Goal: Information Seeking & Learning: Learn about a topic

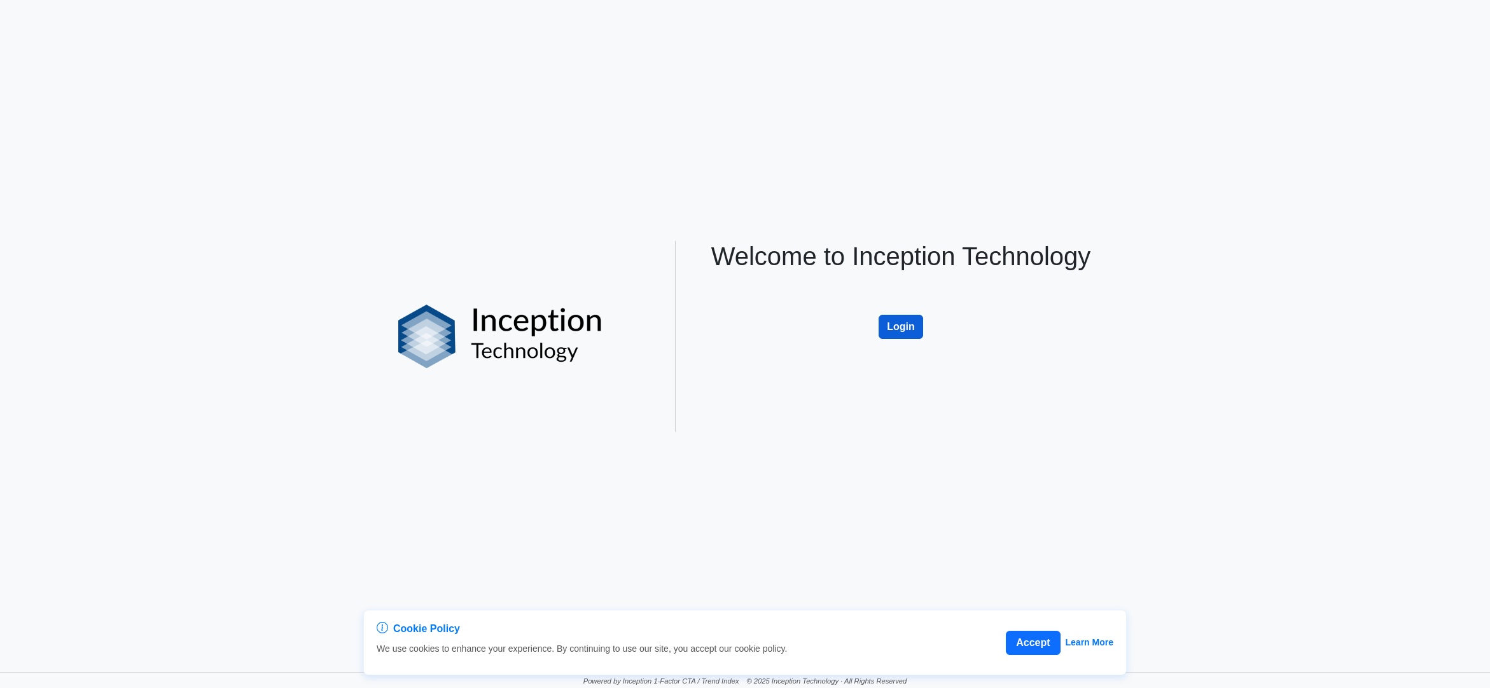
click at [892, 324] on button "Login" at bounding box center [901, 327] width 45 height 24
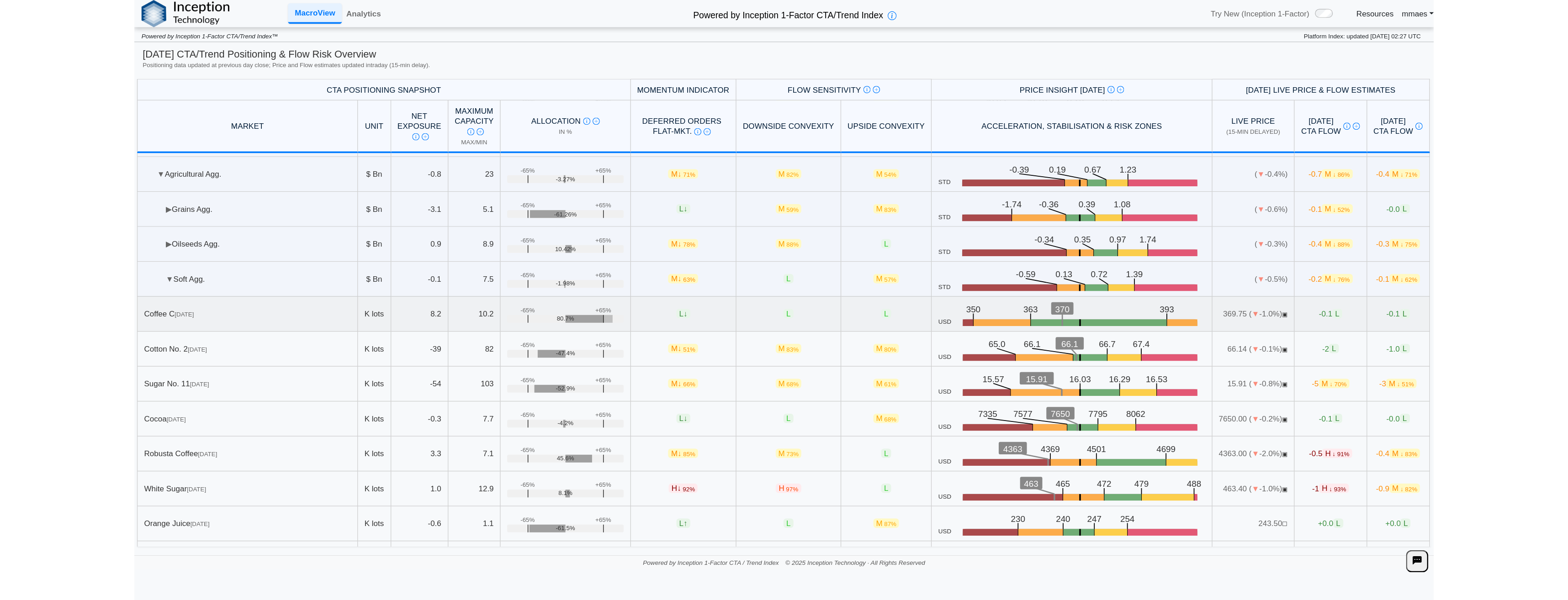
scroll to position [91, 0]
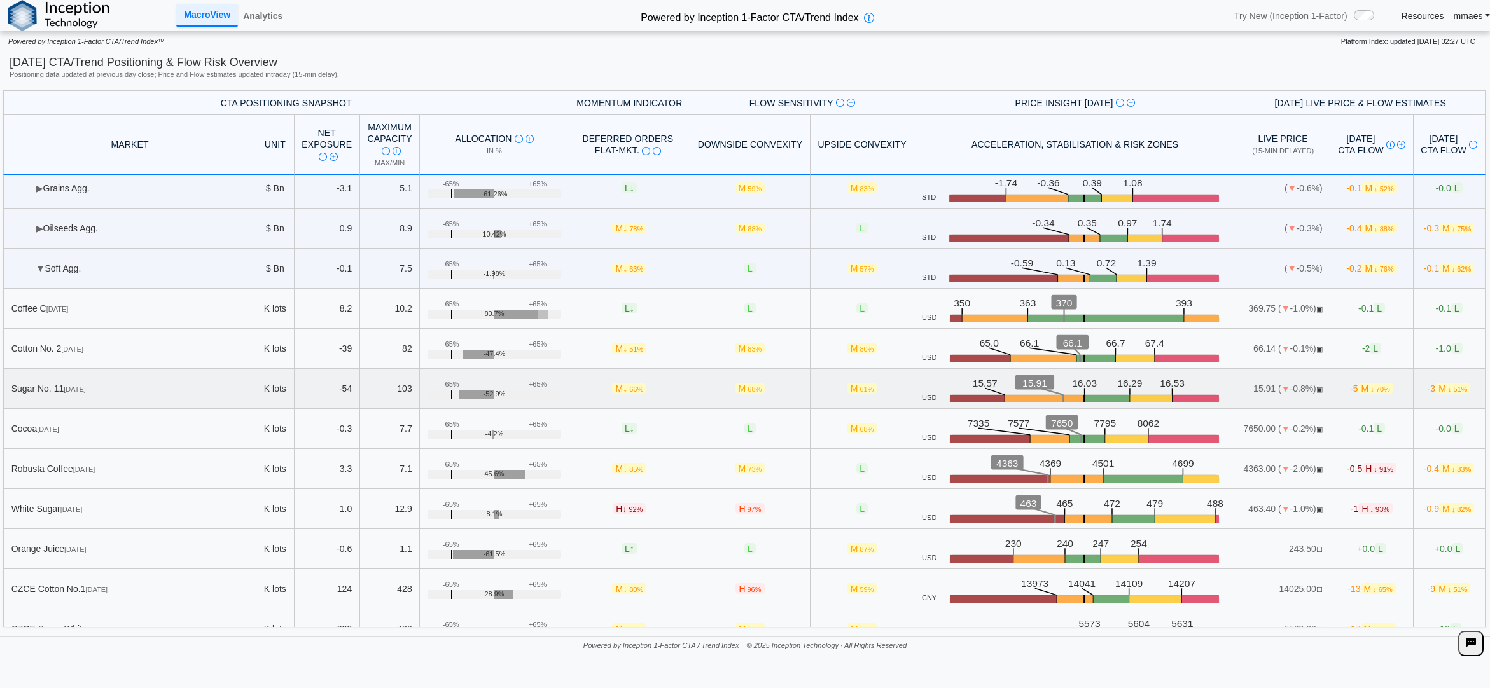
click at [169, 373] on td "Sugar No. 11 Oct 25" at bounding box center [129, 389] width 253 height 40
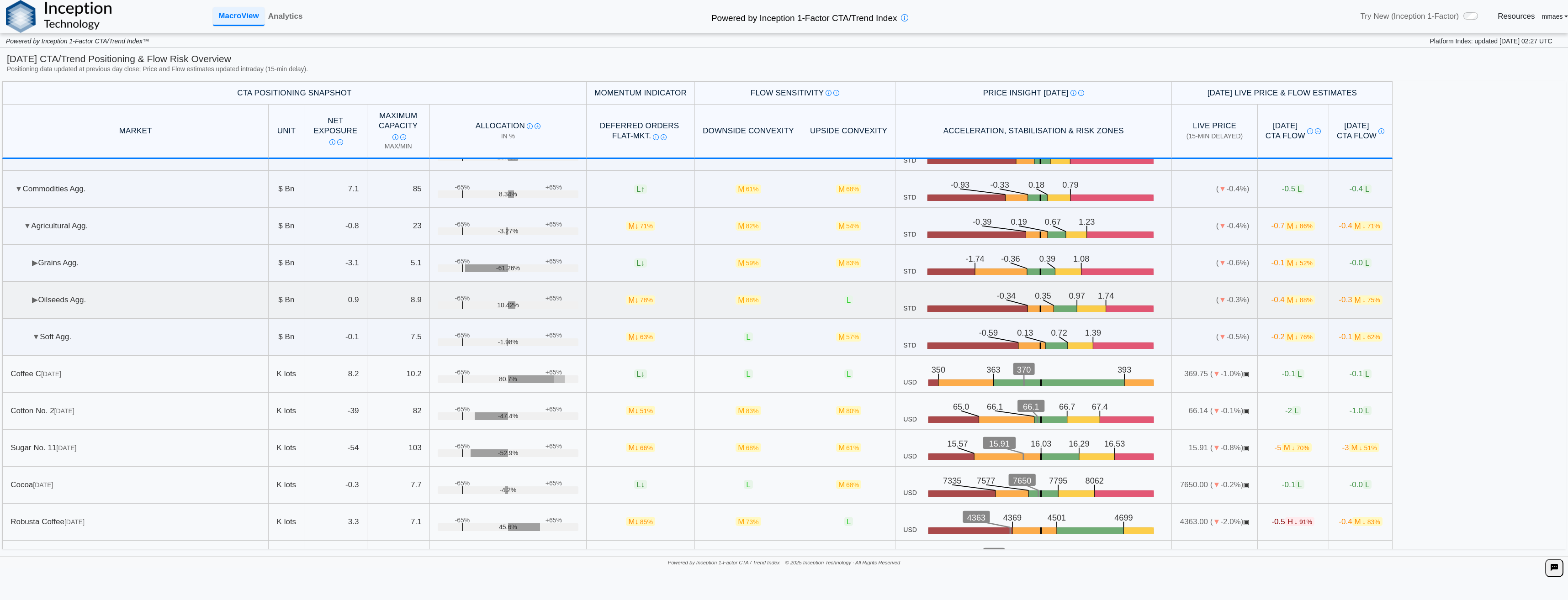
scroll to position [0, 0]
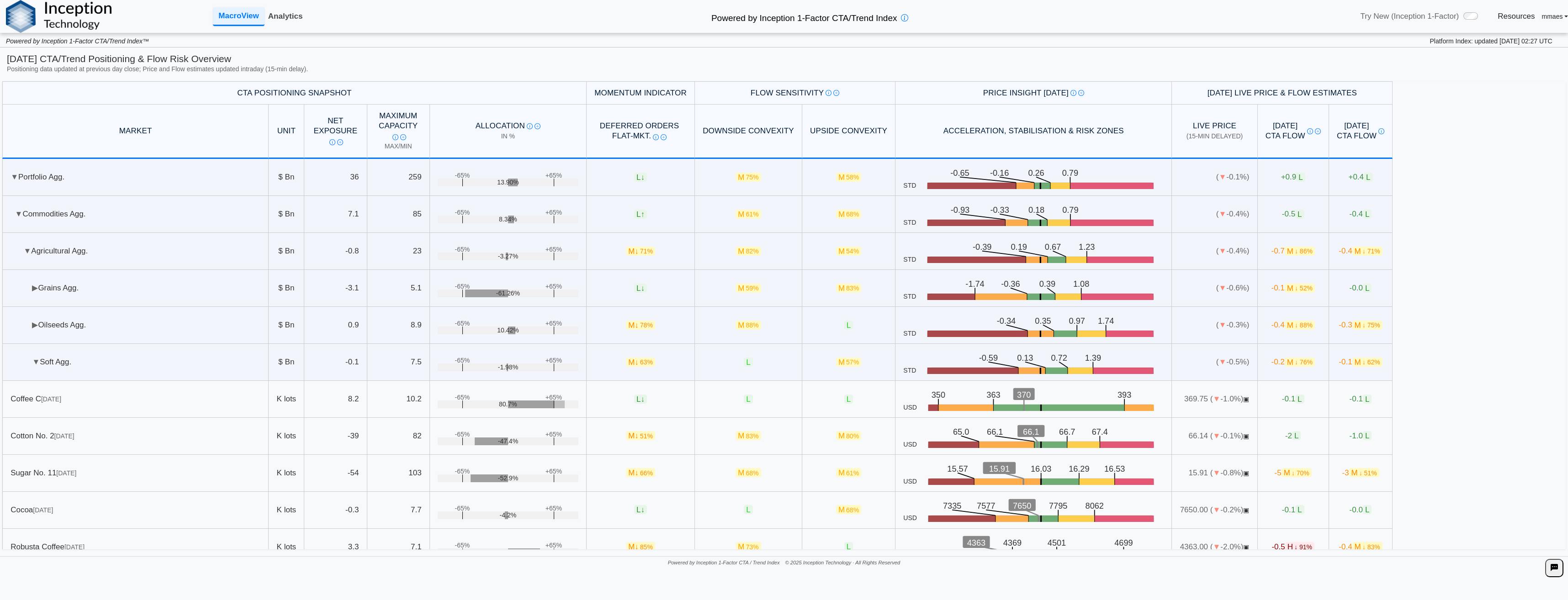
click at [290, 22] on link "Analytics" at bounding box center [285, 17] width 42 height 17
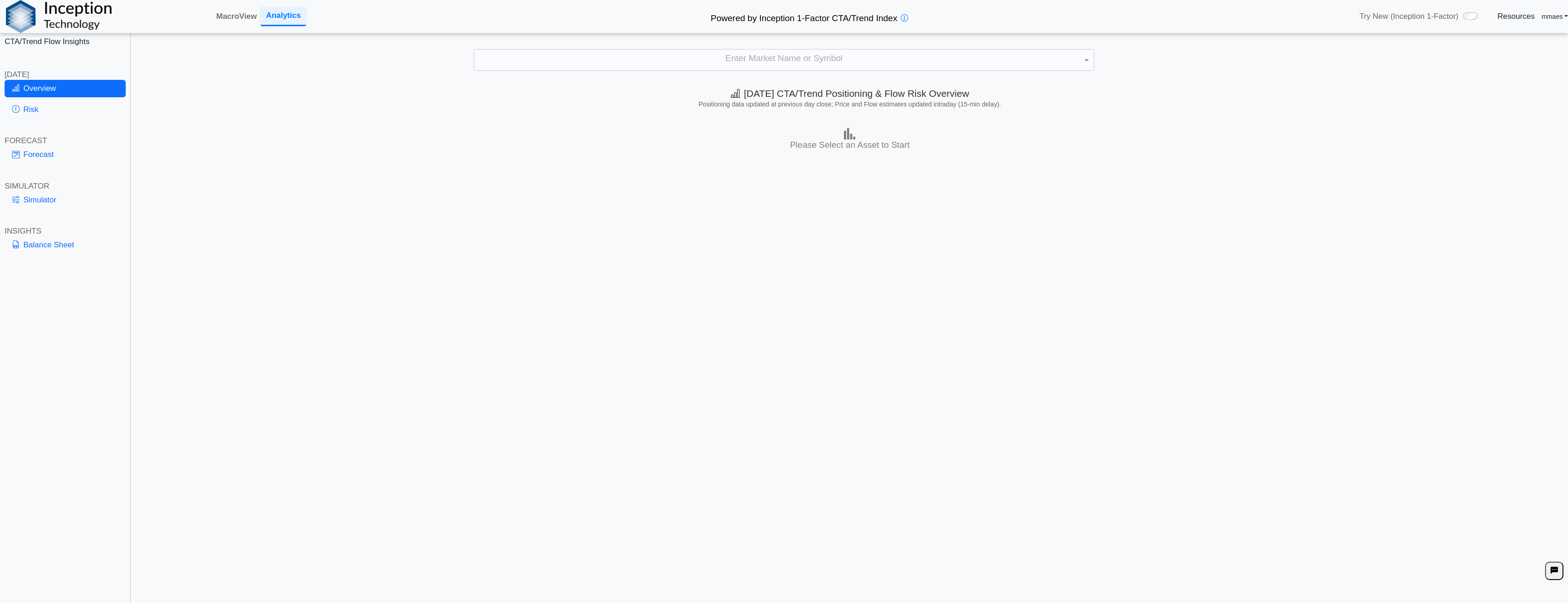
click at [799, 80] on div "Today's CTA/Trend Positioning & Flow Risk Overview Positioning data updated at …" at bounding box center [850, 100] width 1436 height 39
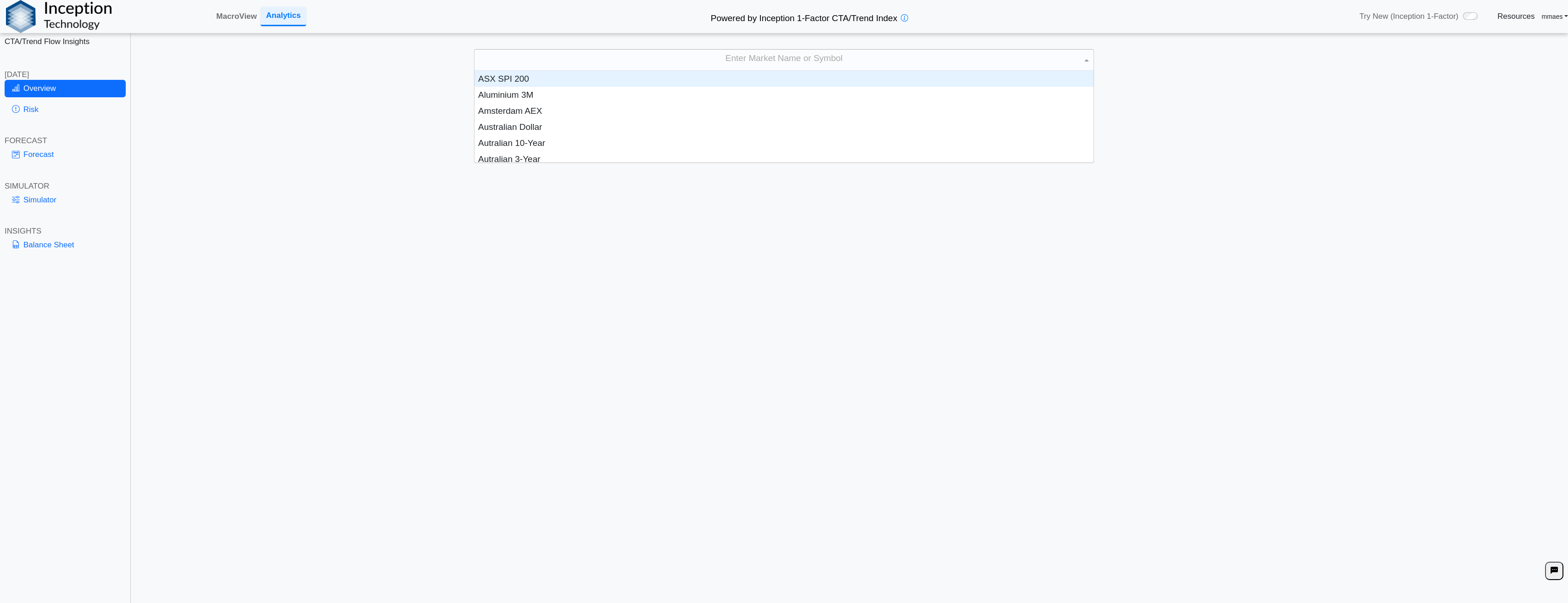
click at [799, 63] on div "Enter Market Name or Symbol" at bounding box center [784, 60] width 619 height 21
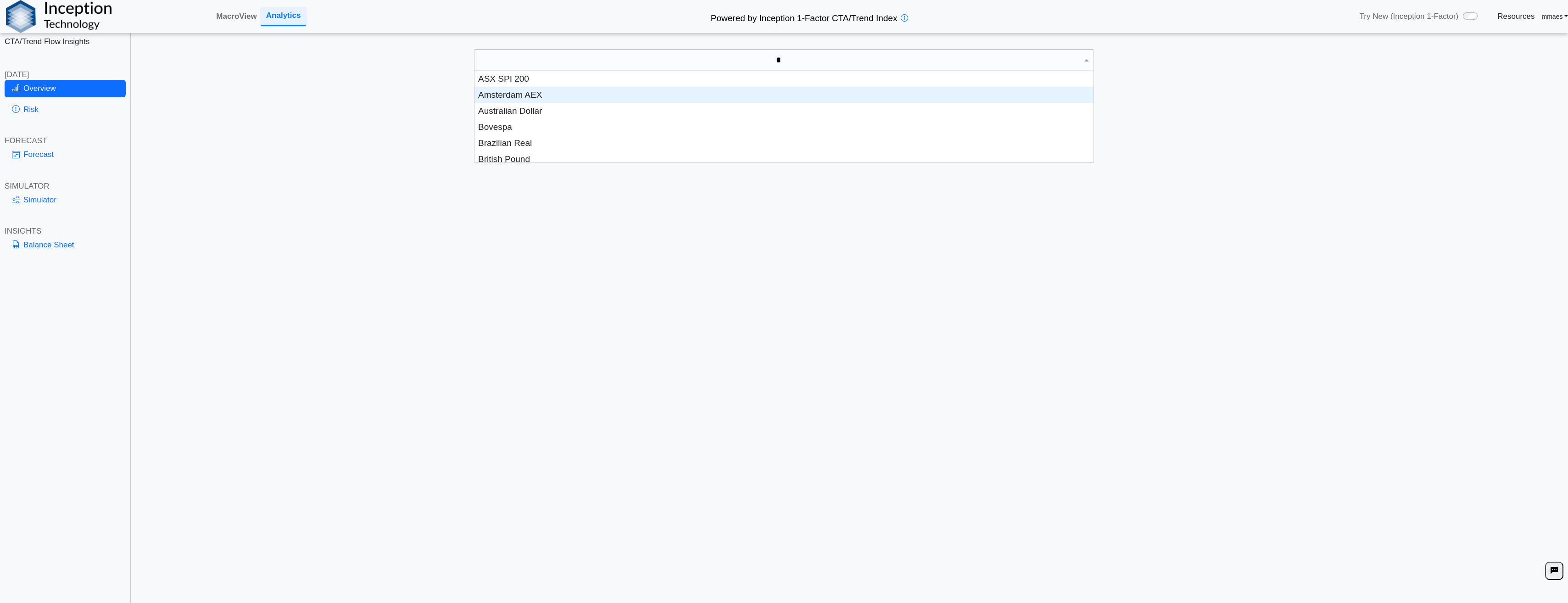
type input "**"
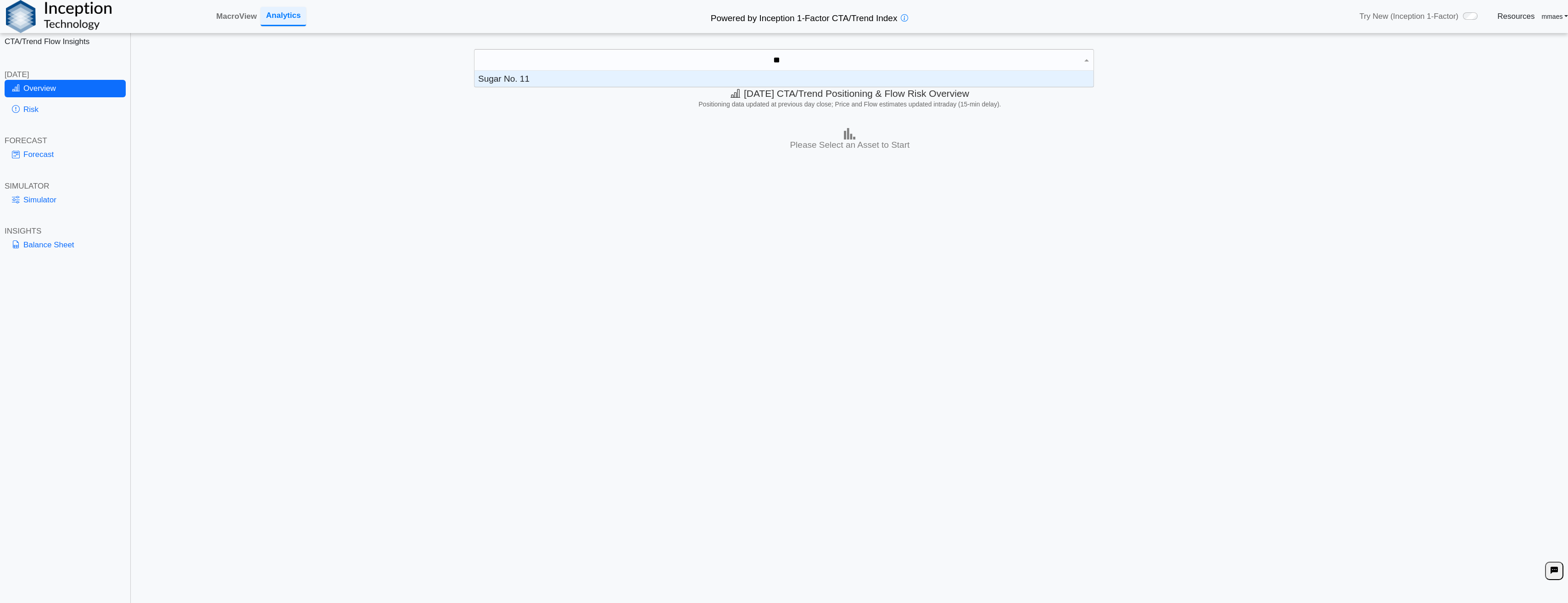
click at [571, 80] on div "Sugar No. 11" at bounding box center [784, 79] width 619 height 16
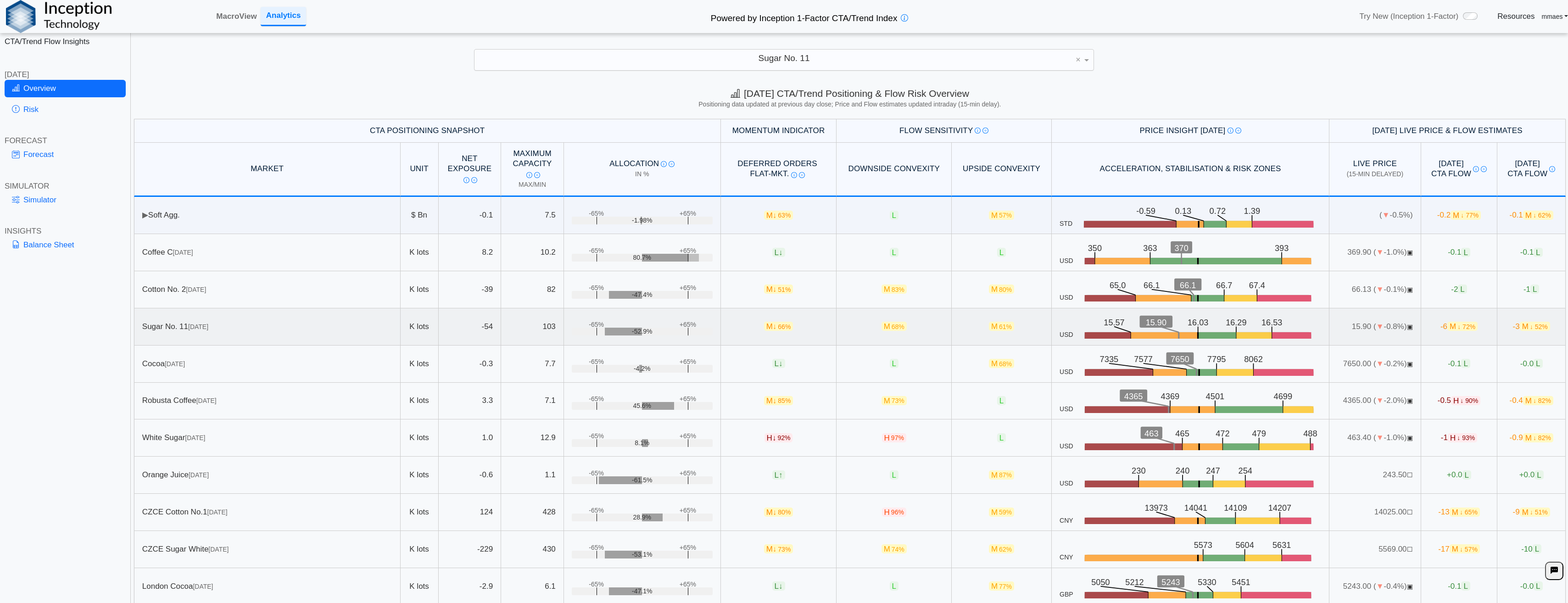
click at [1096, 333] on icon ".zone-text { font-size: 22px; font-weight: 500; text-anchor: middle; } .price-m…" at bounding box center [1197, 327] width 248 height 25
click at [1124, 333] on icon ".zone-text { font-size: 22px; font-weight: 500; text-anchor: middle; } .price-m…" at bounding box center [1197, 327] width 248 height 25
click at [1214, 330] on icon ".zone-text { font-size: 22px; font-weight: 500; text-anchor: middle; } .price-m…" at bounding box center [1197, 327] width 248 height 25
click at [1383, 329] on td "15.90 ( ▼ -0.8%) ▣" at bounding box center [1375, 327] width 92 height 38
click at [1379, 329] on td "15.90 ( ▼ -0.8%) ▣" at bounding box center [1375, 327] width 92 height 38
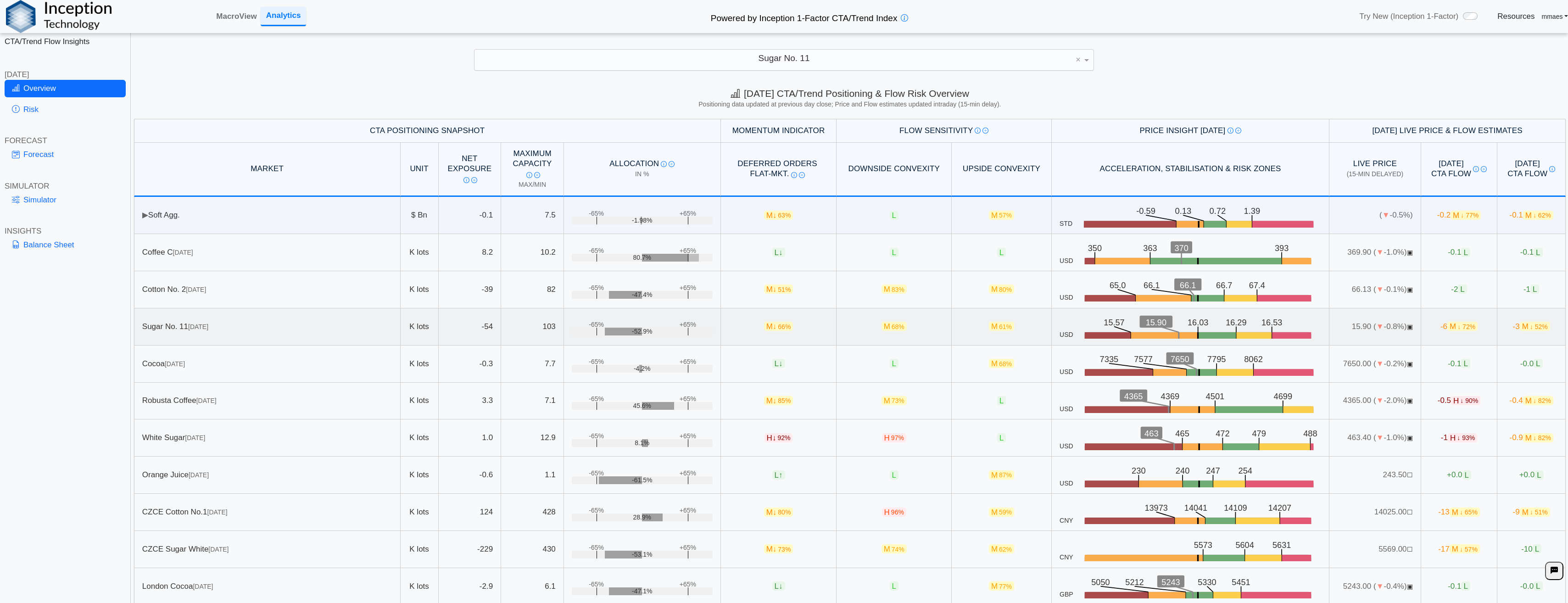
click at [1353, 328] on td "15.90 ( ▼ -0.8%) ▣" at bounding box center [1375, 327] width 92 height 38
click at [1407, 327] on span "▣" at bounding box center [1410, 327] width 6 height 7
click at [1458, 330] on span "↓ 72%" at bounding box center [1466, 327] width 18 height 7
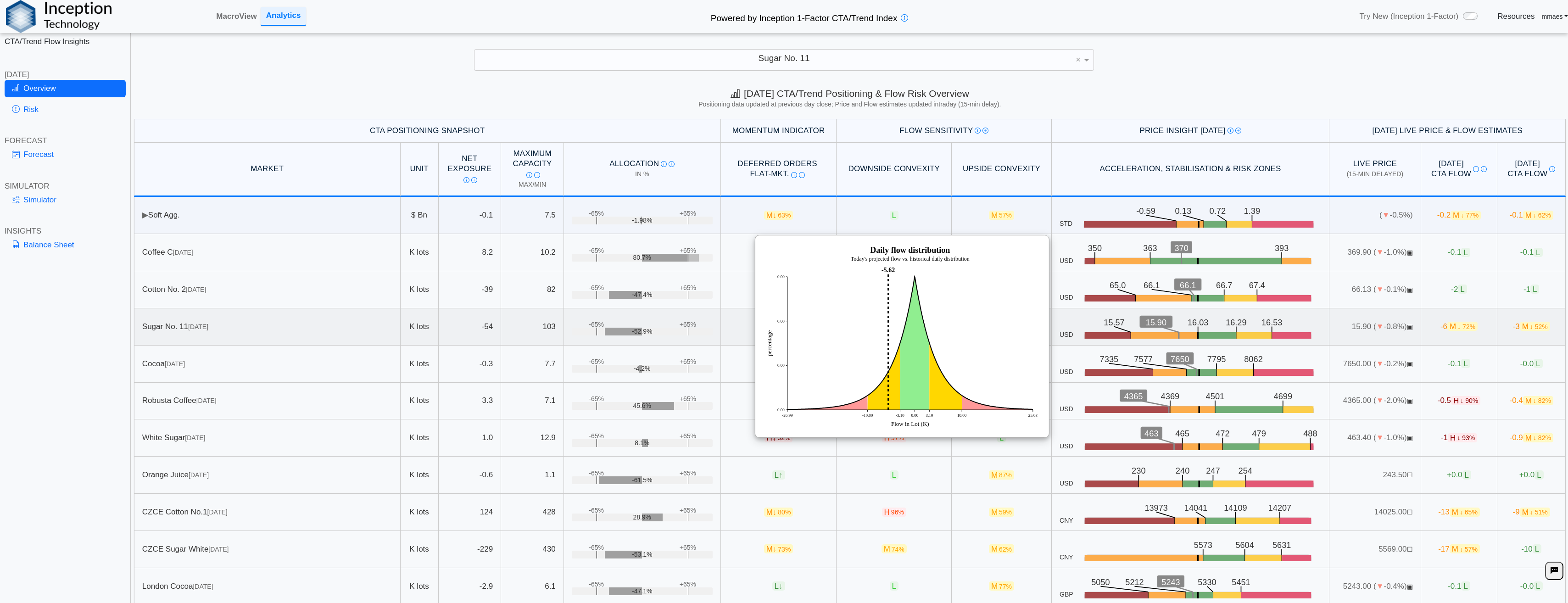
click at [1520, 327] on span "M ↓ 52%" at bounding box center [1535, 326] width 30 height 9
click at [1449, 333] on td "-6 M ↓ 72%" at bounding box center [1459, 327] width 76 height 38
click at [1520, 325] on span "M ↓ 52%" at bounding box center [1535, 326] width 30 height 9
click at [1041, 240] on div at bounding box center [902, 336] width 294 height 203
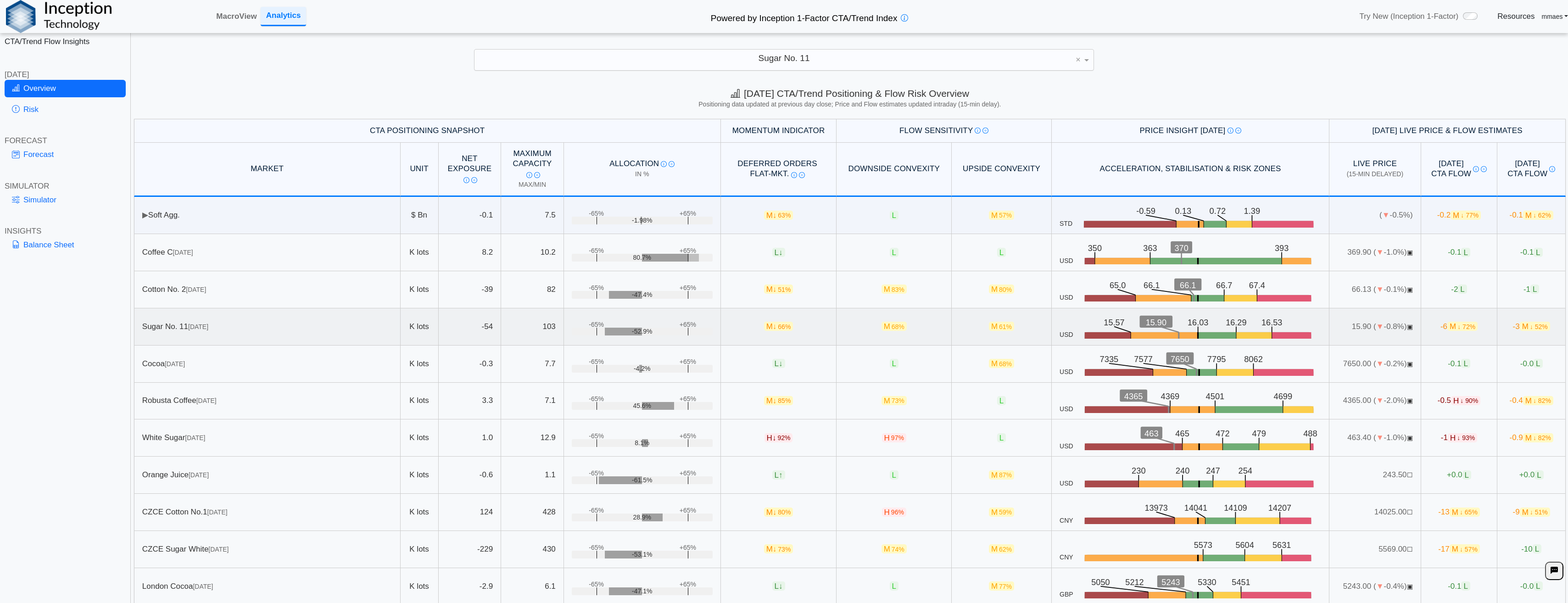
click at [625, 333] on div "-52.9%" at bounding box center [642, 331] width 141 height 8
click at [565, 332] on tr "Sugar No. 11 Oct 25 K lots -54 103 +65% -65% -52.9% M ↓ 66% M 68% M 61% USD .zo…" at bounding box center [850, 327] width 1432 height 38
click at [543, 332] on td "103" at bounding box center [532, 327] width 63 height 38
click at [483, 330] on td "-54" at bounding box center [470, 327] width 63 height 38
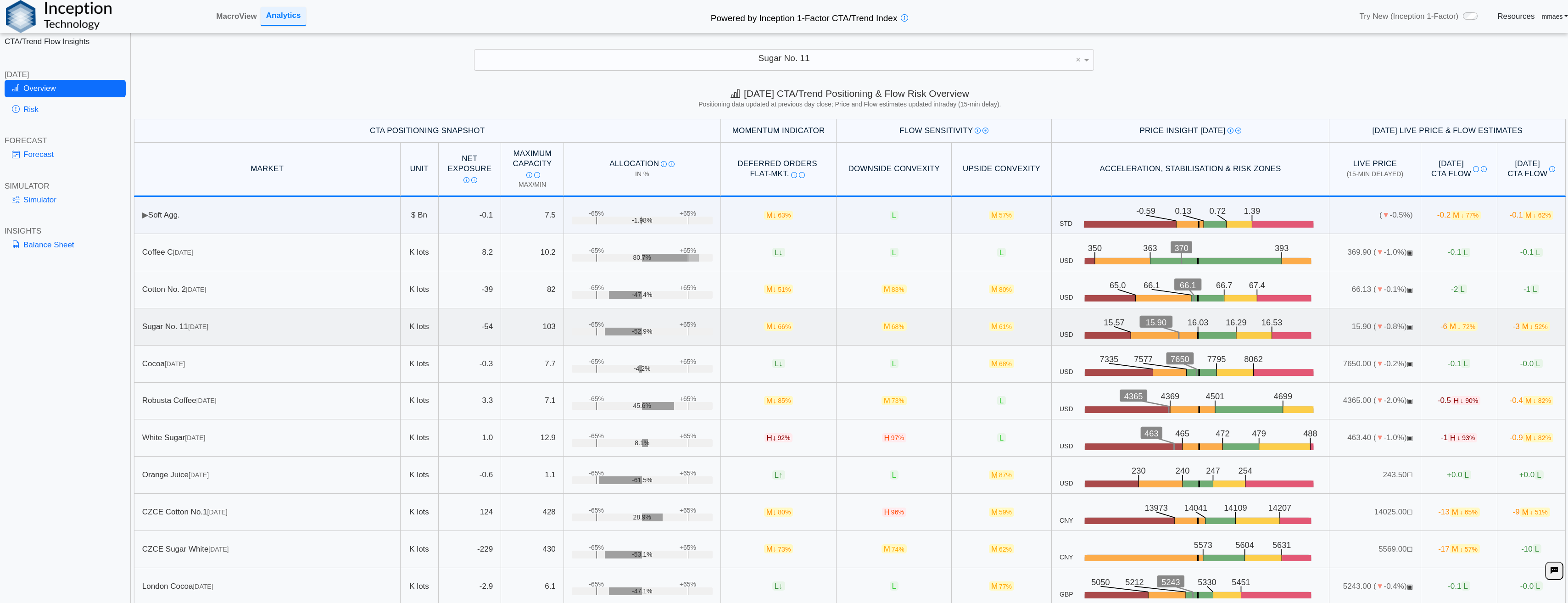
drag, startPoint x: 483, startPoint y: 330, endPoint x: 583, endPoint y: 329, distance: 100.0
click at [583, 329] on div "-52.9%" at bounding box center [642, 331] width 141 height 8
click at [617, 333] on div "-52.9%" at bounding box center [642, 331] width 141 height 8
click at [663, 332] on div "-52.9%" at bounding box center [642, 331] width 141 height 8
click at [75, 107] on link "Risk" at bounding box center [65, 110] width 121 height 17
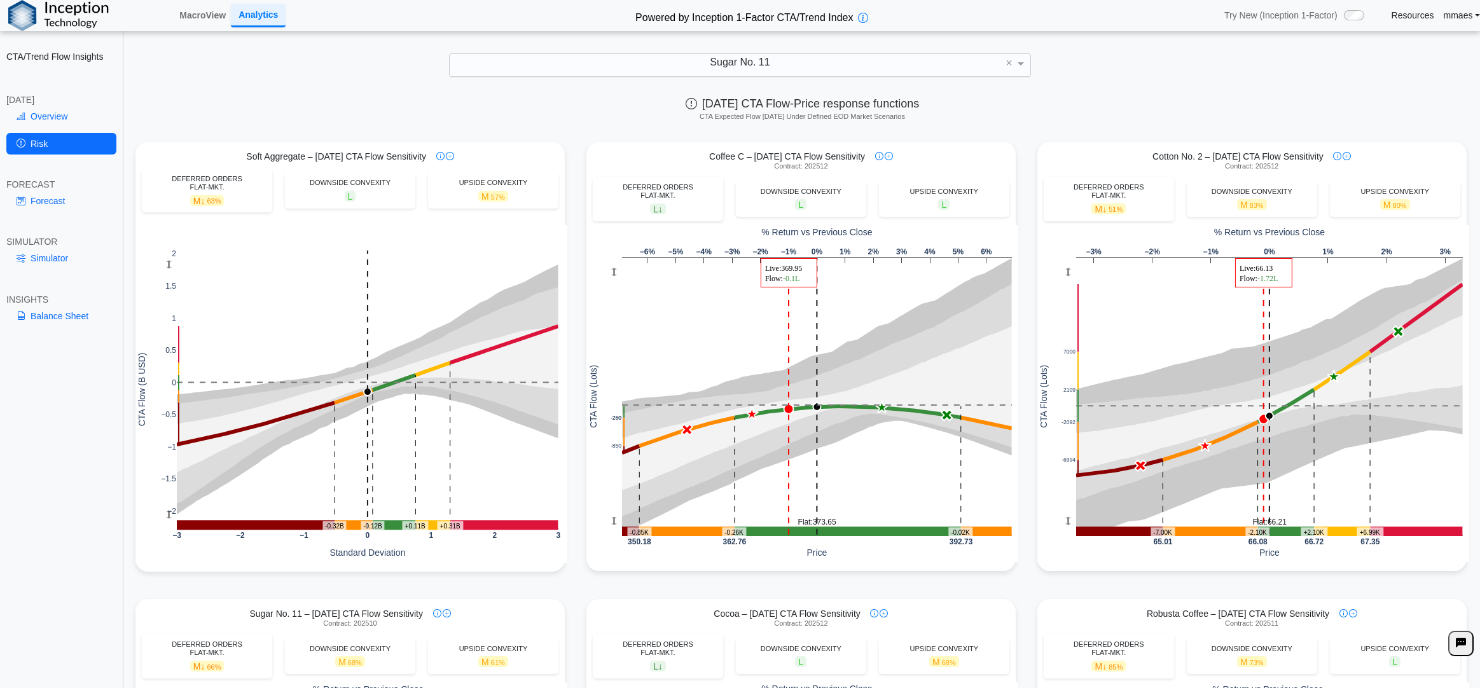
click at [19, 517] on div "CTA/Trend Flow Insights [DATE] Overview Risk FORECAST Forecast SIMULATOR Simula…" at bounding box center [61, 344] width 123 height 688
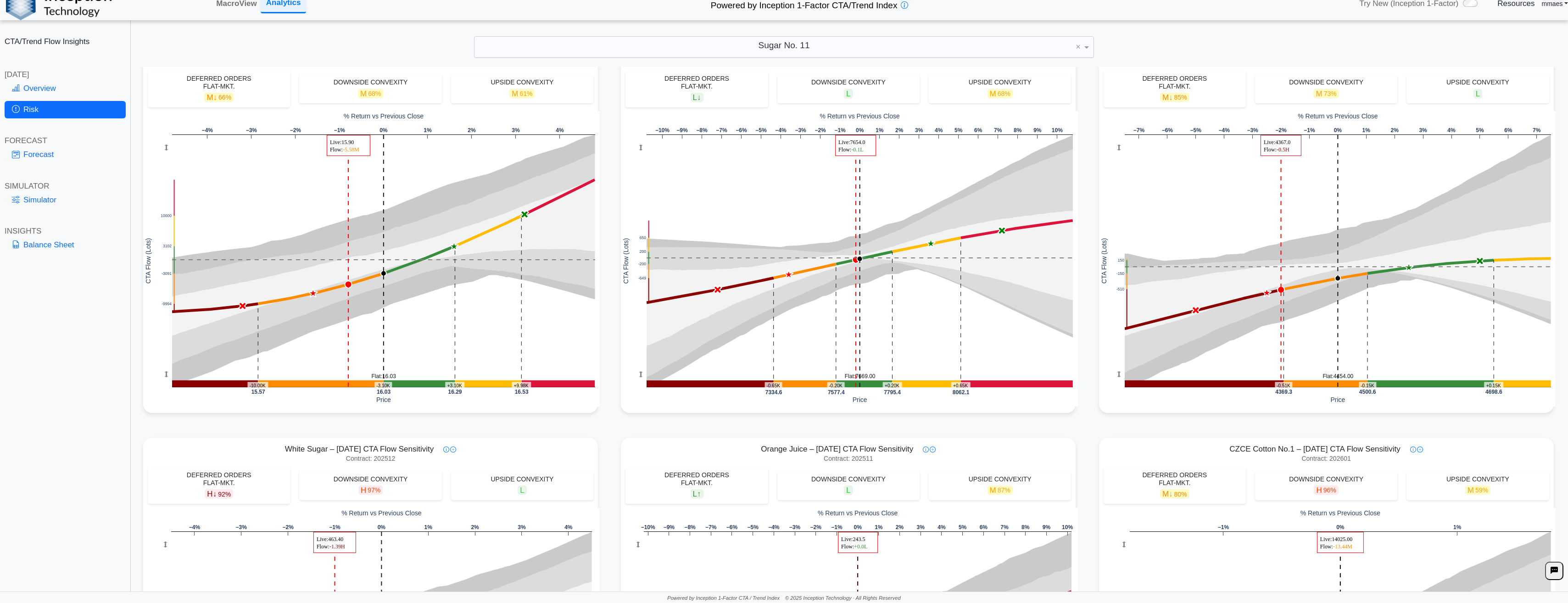
scroll to position [377, 0]
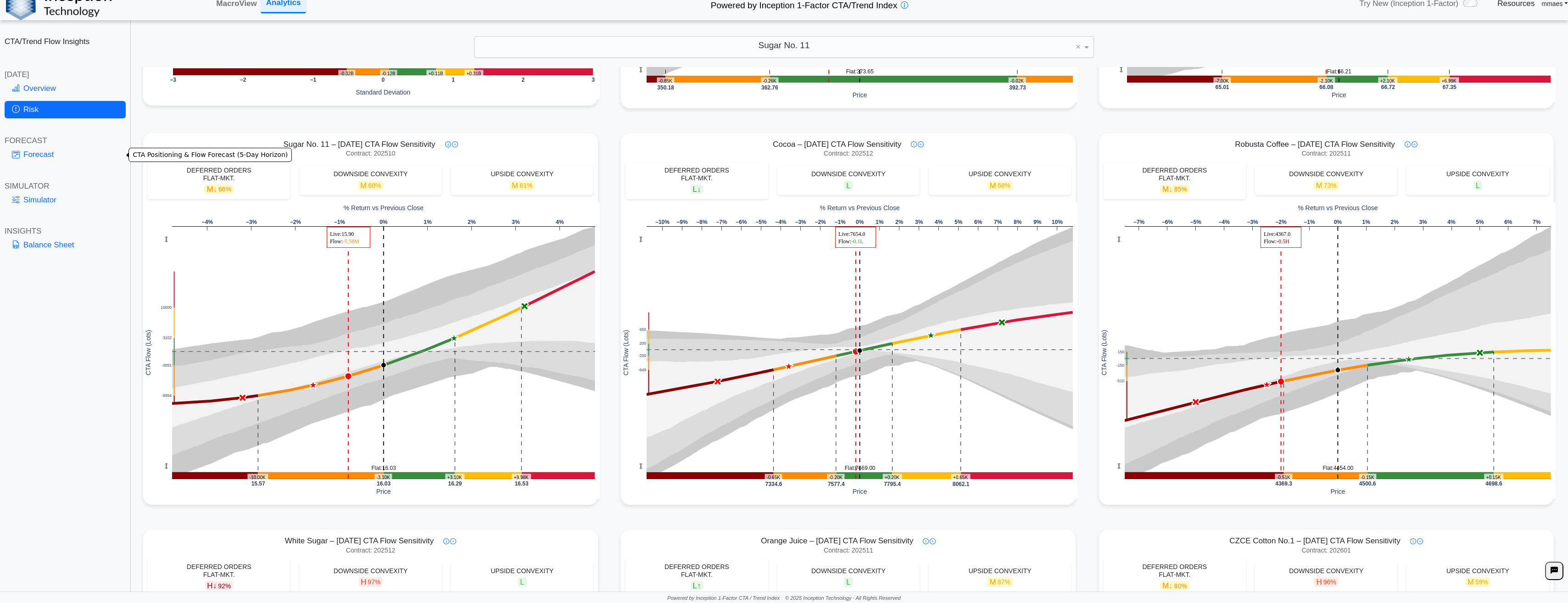
click at [76, 151] on link "Forecast" at bounding box center [65, 154] width 121 height 17
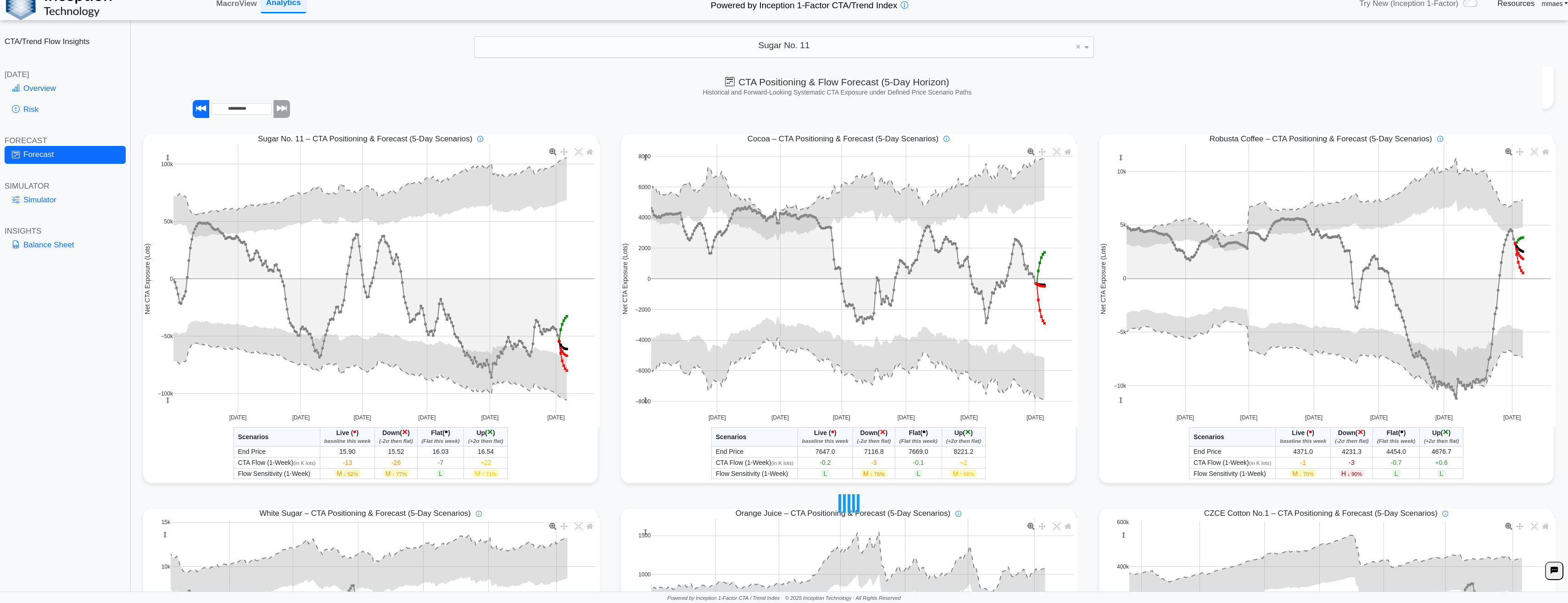
scroll to position [459, 0]
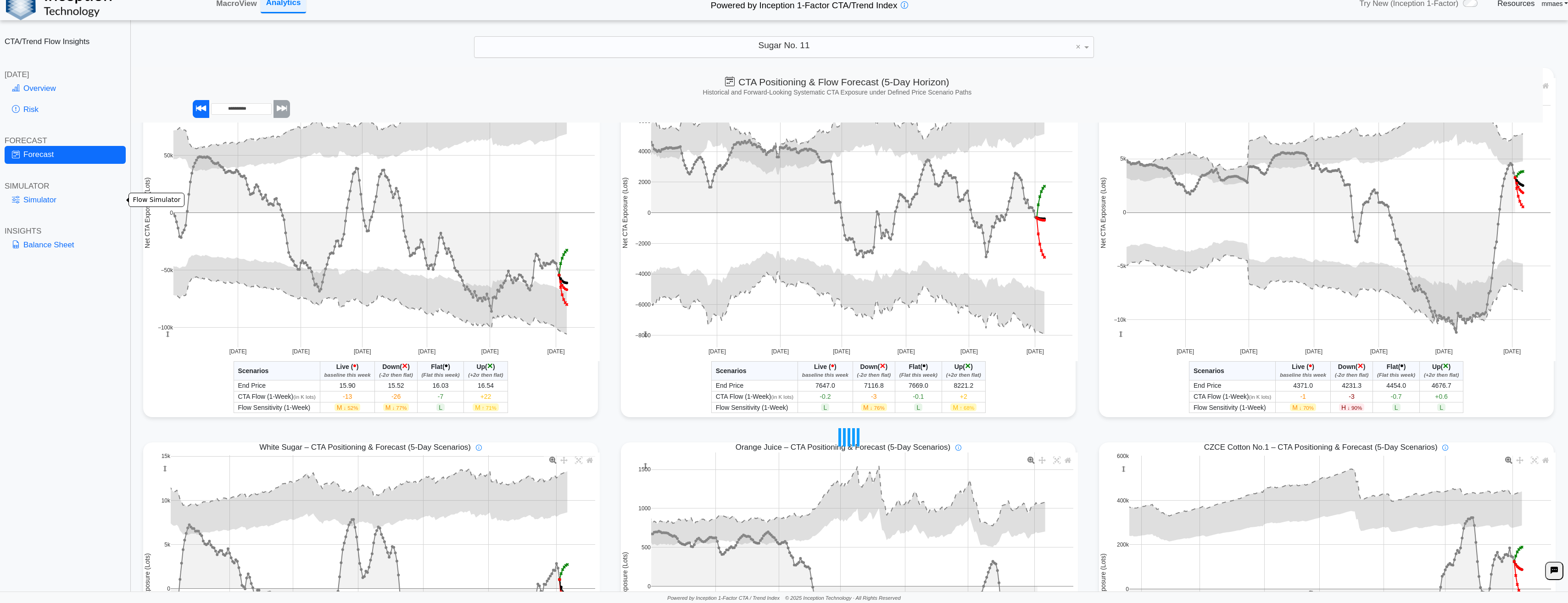
click at [40, 206] on link "Simulator" at bounding box center [65, 200] width 121 height 17
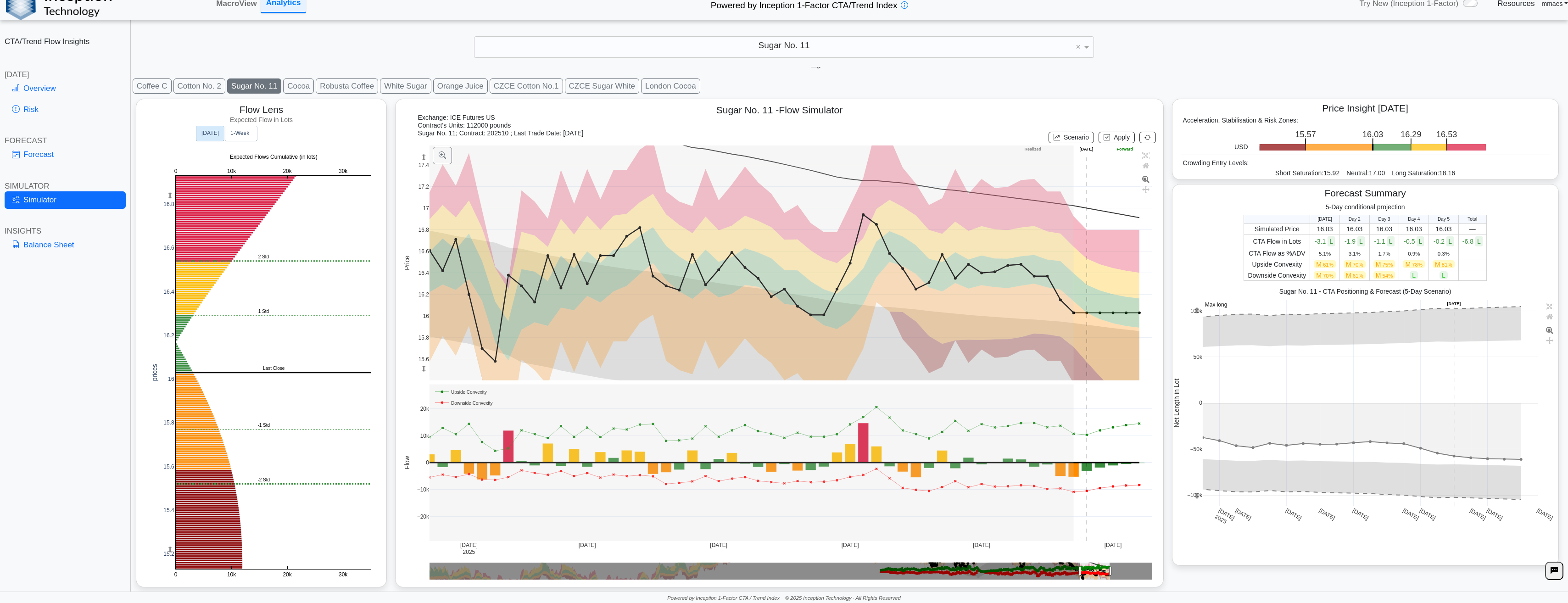
scroll to position [17, 0]
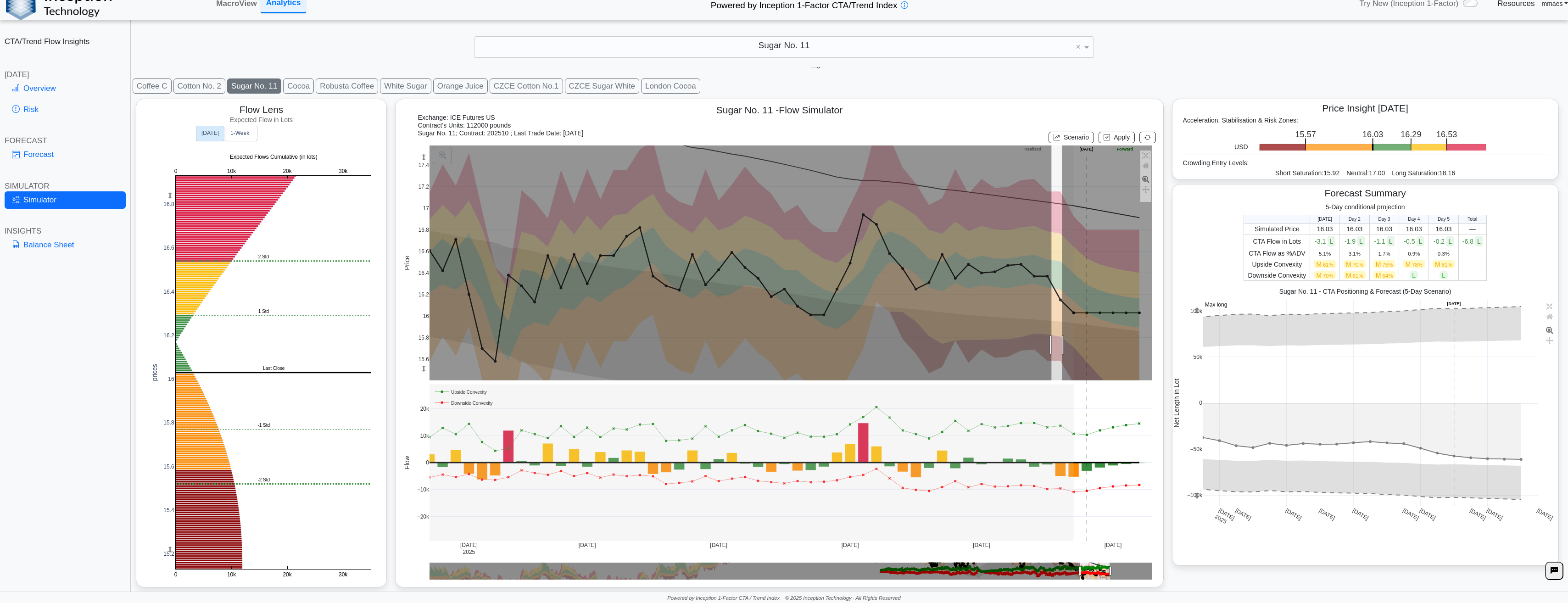
drag, startPoint x: 1061, startPoint y: 345, endPoint x: 1050, endPoint y: 344, distance: 11.0
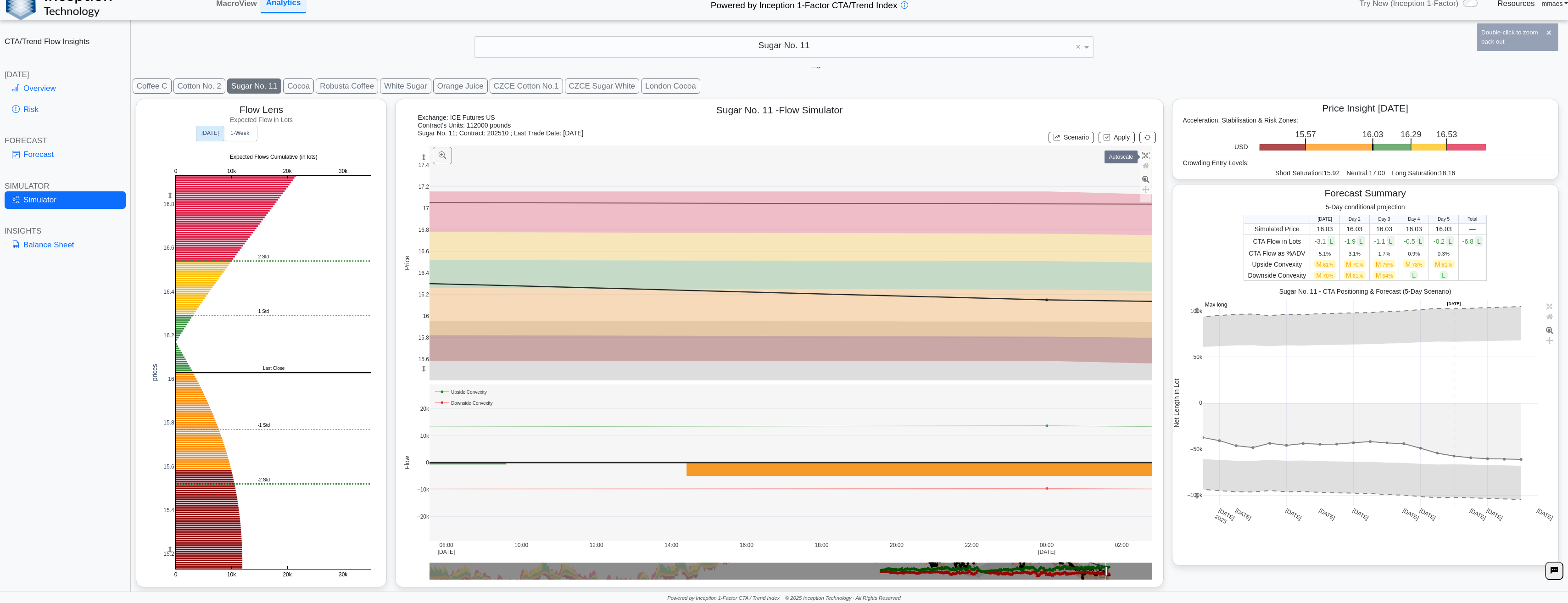
click at [1142, 154] on icon at bounding box center [1146, 156] width 7 height 7
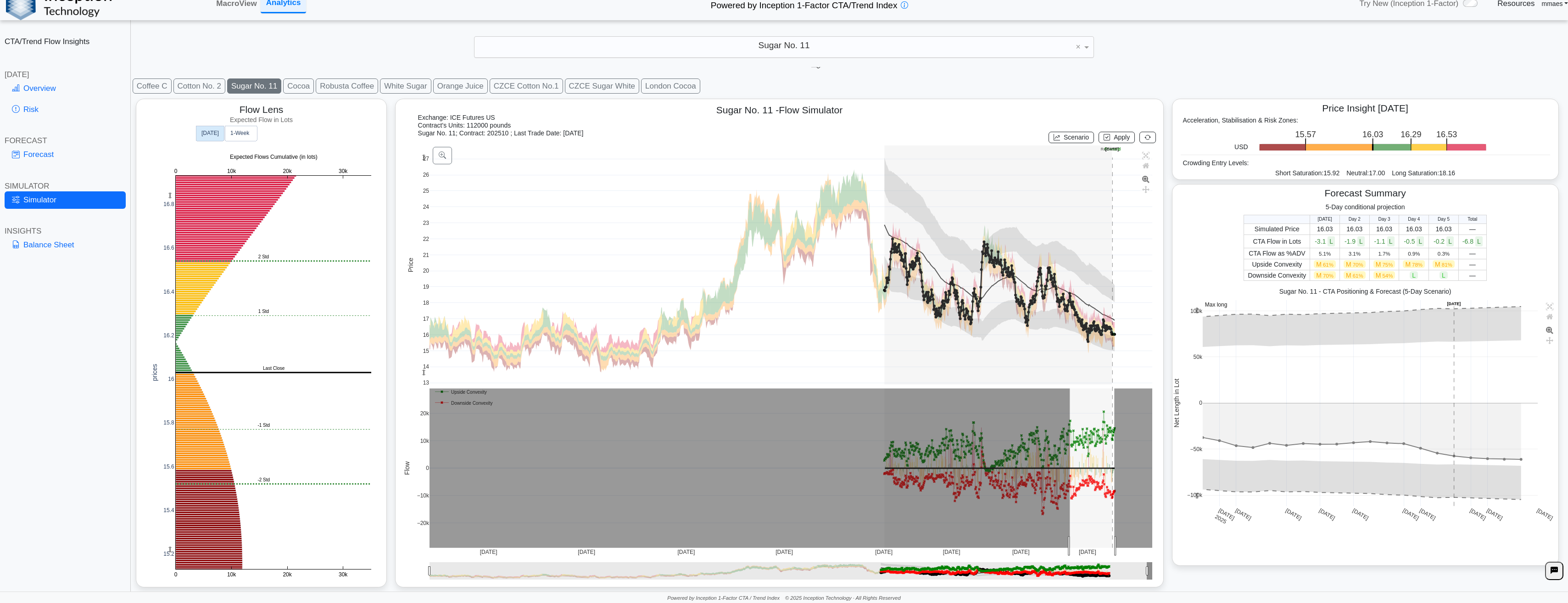
drag, startPoint x: 1069, startPoint y: 546, endPoint x: 1112, endPoint y: 207, distance: 341.7
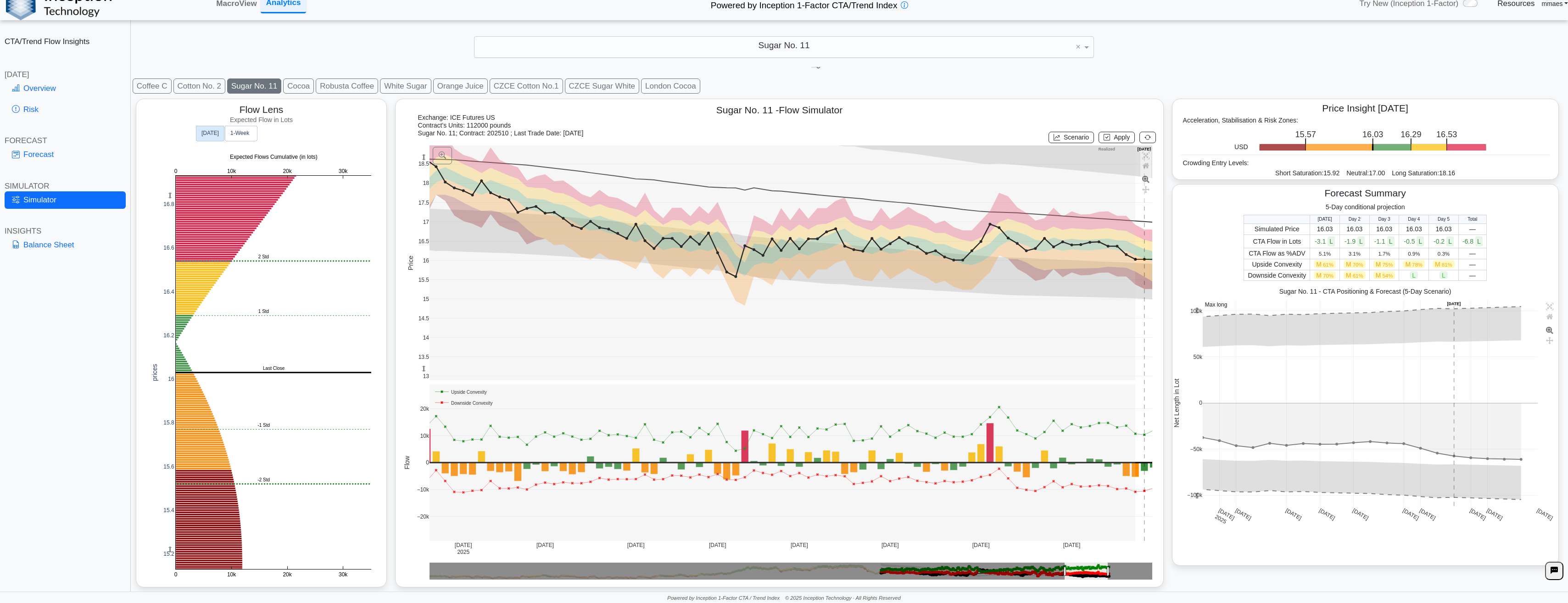
drag, startPoint x: 423, startPoint y: 156, endPoint x: 439, endPoint y: 95, distance: 63.1
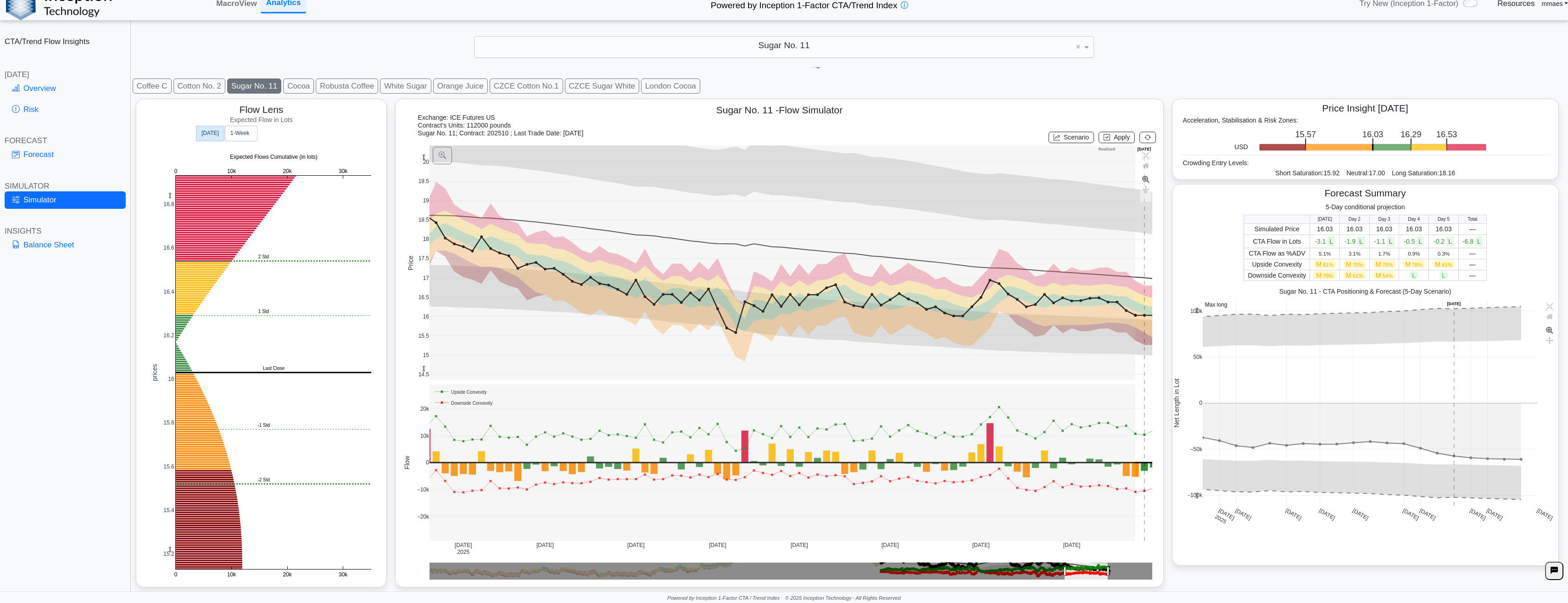
drag, startPoint x: 420, startPoint y: 278, endPoint x: 413, endPoint y: 334, distance: 56.4
click at [53, 246] on link "Balance Sheet" at bounding box center [65, 245] width 121 height 17
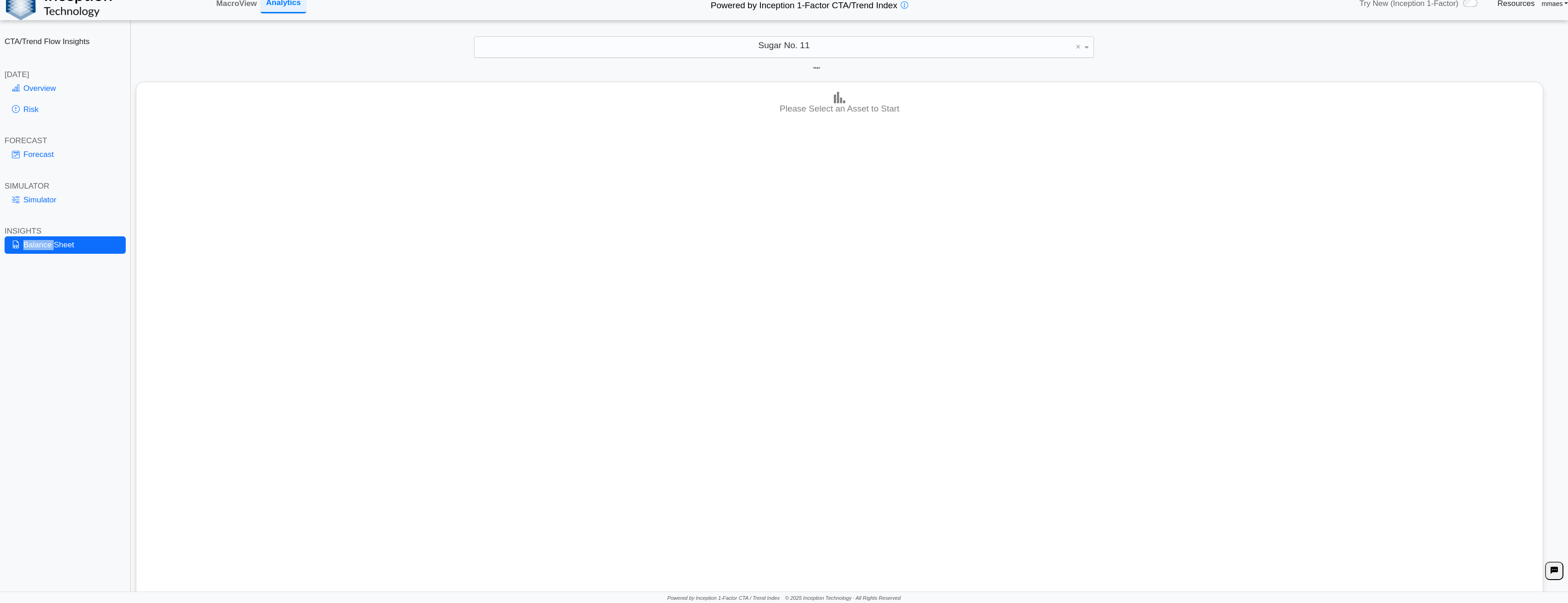
drag, startPoint x: 53, startPoint y: 246, endPoint x: 51, endPoint y: 235, distance: 11.2
click at [51, 235] on div "CTA/Trend Flow Insights [DATE] Overview Risk FORECAST Forecast SIMULATOR Simula…" at bounding box center [65, 302] width 131 height 603
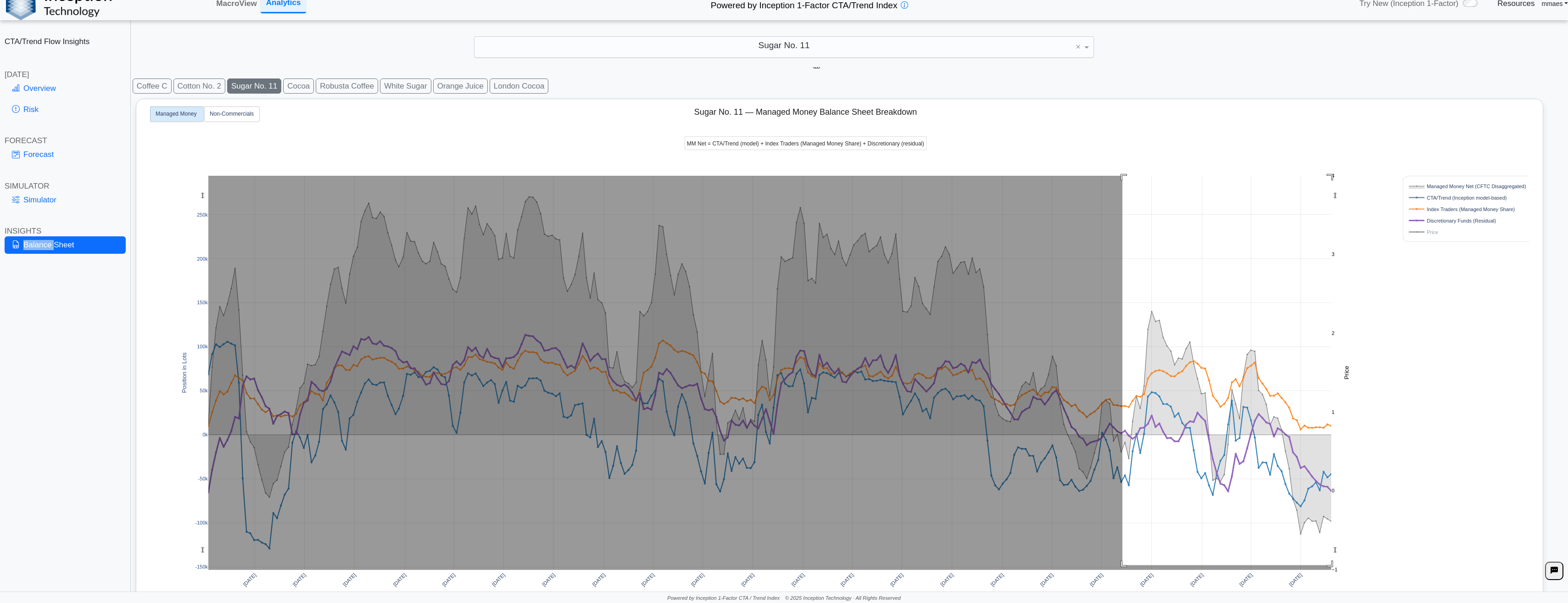
drag, startPoint x: 1122, startPoint y: 565, endPoint x: 1351, endPoint y: 128, distance: 493.4
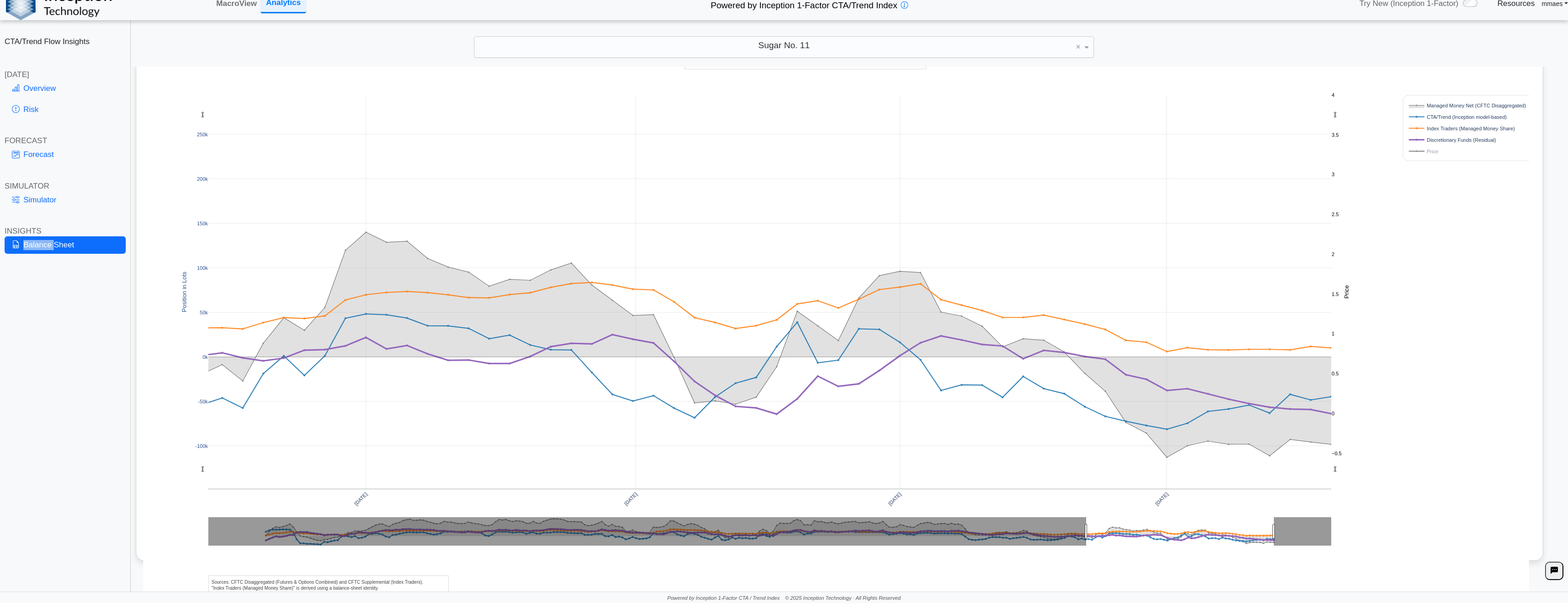
scroll to position [52, 0]
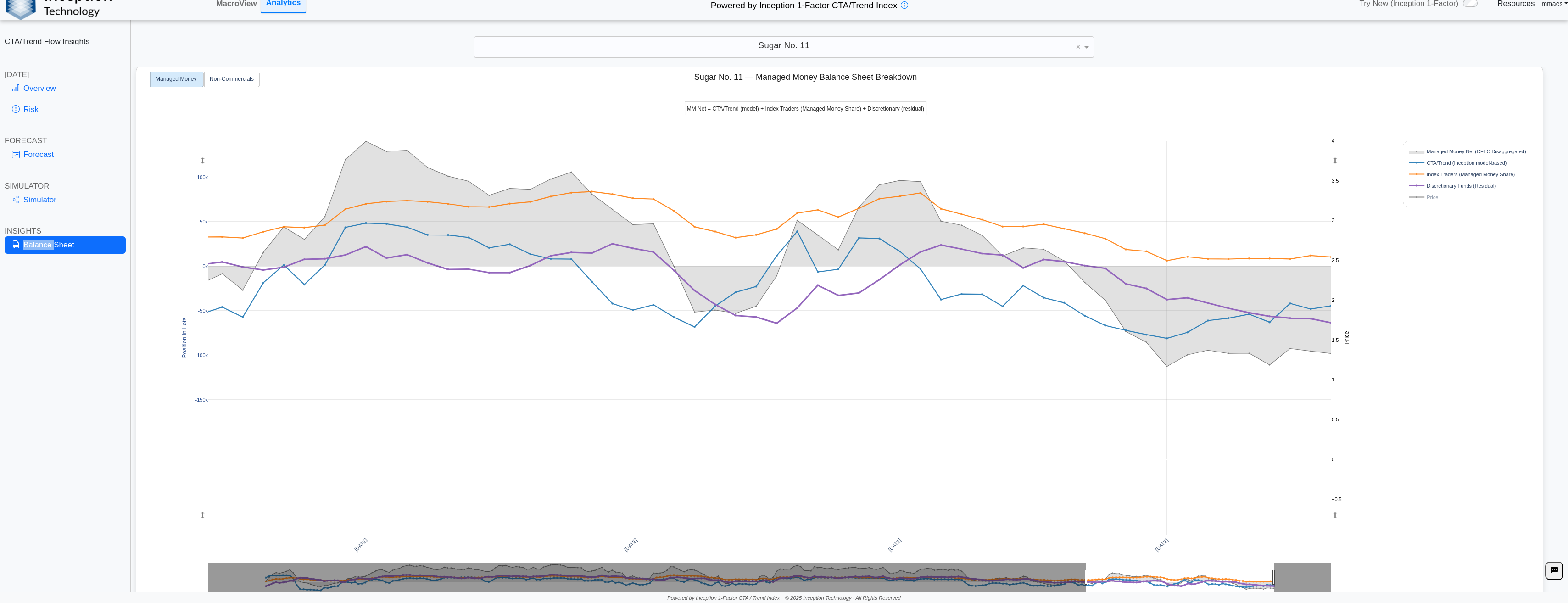
drag, startPoint x: 201, startPoint y: 270, endPoint x: 217, endPoint y: 133, distance: 137.9
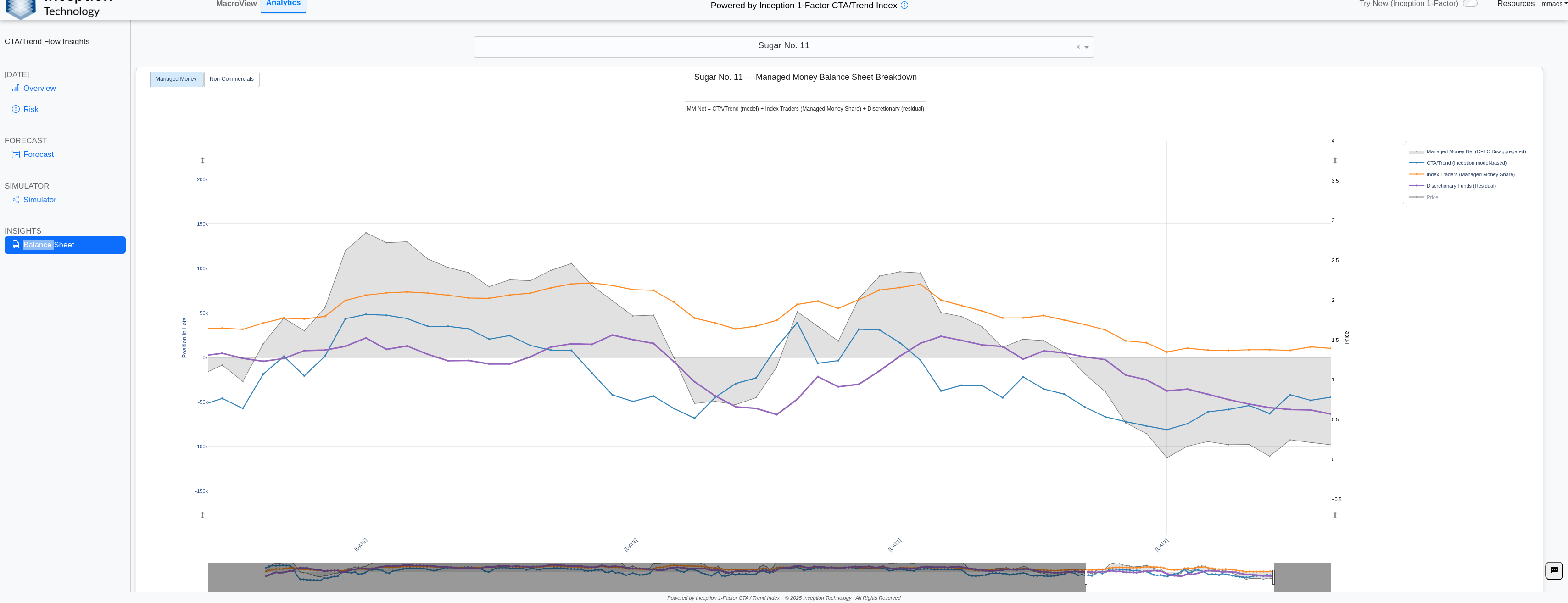
drag, startPoint x: 200, startPoint y: 399, endPoint x: 565, endPoint y: 457, distance: 369.6
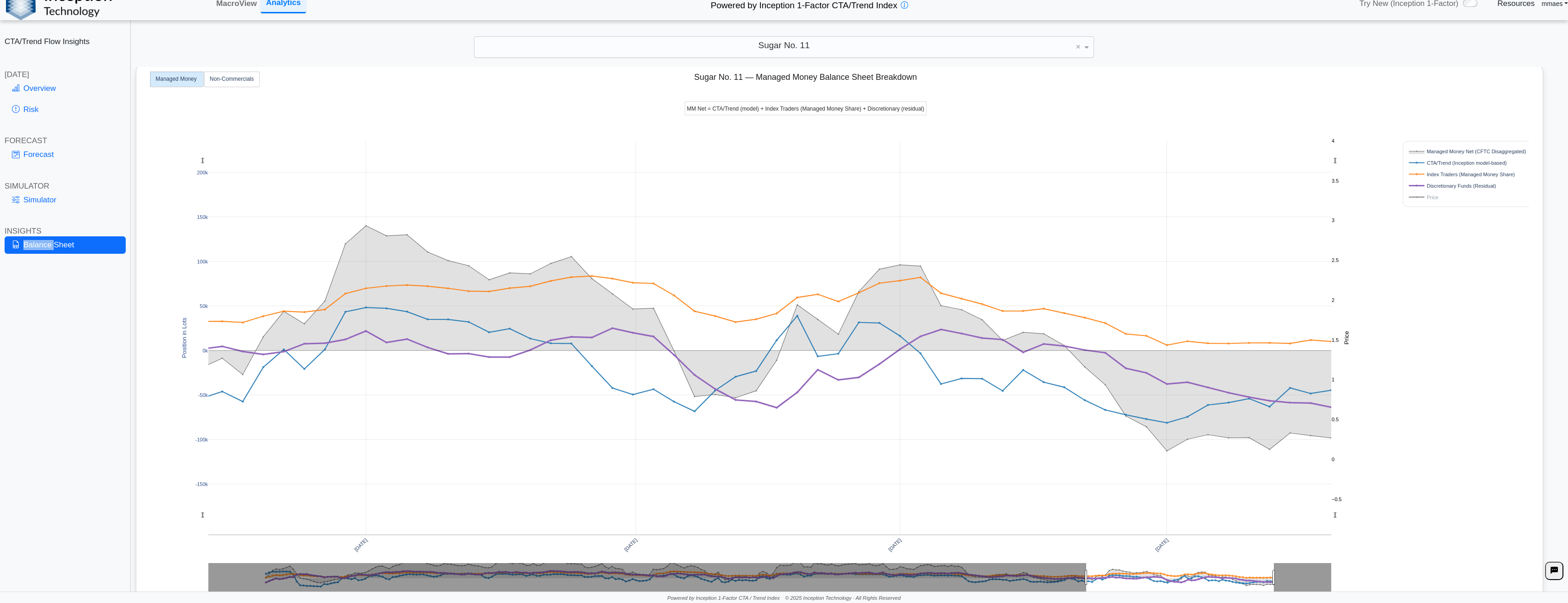
click at [198, 309] on div "Oct 2024 Jan 2025 Apr 2025 Jul 2025 -100k -50k 0k 50k 100k -150k 150k 200k 0 1 …" at bounding box center [835, 351] width 1386 height 573
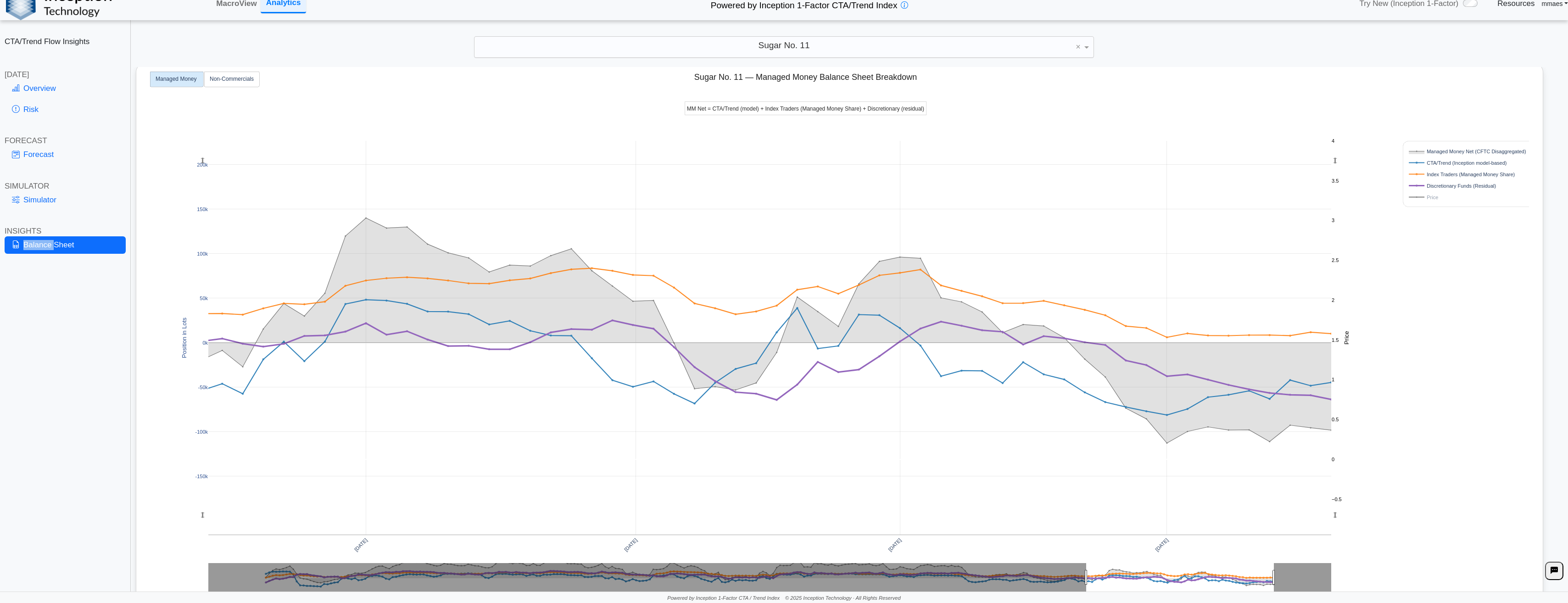
drag, startPoint x: 203, startPoint y: 309, endPoint x: 200, endPoint y: 301, distance: 8.5
click at [226, 78] on text "Non-Commercials" at bounding box center [232, 79] width 44 height 6
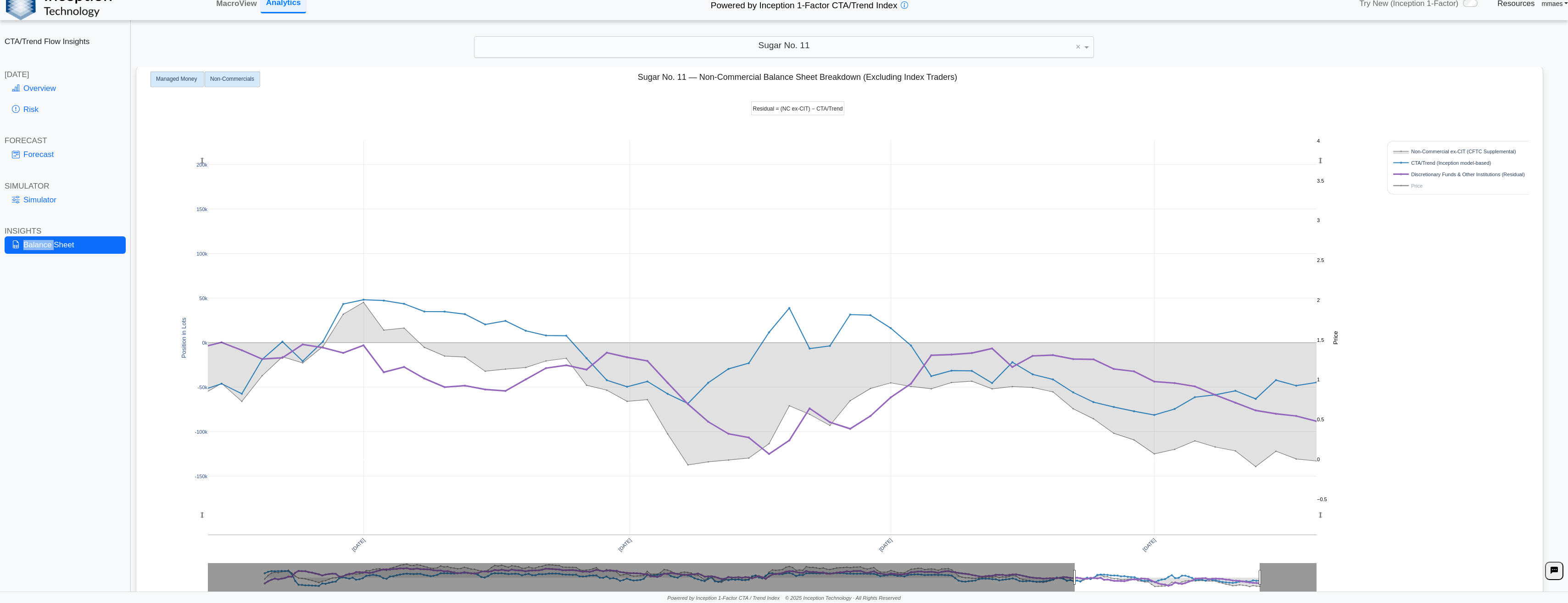
click at [171, 79] on text "Managed Money" at bounding box center [176, 79] width 41 height 6
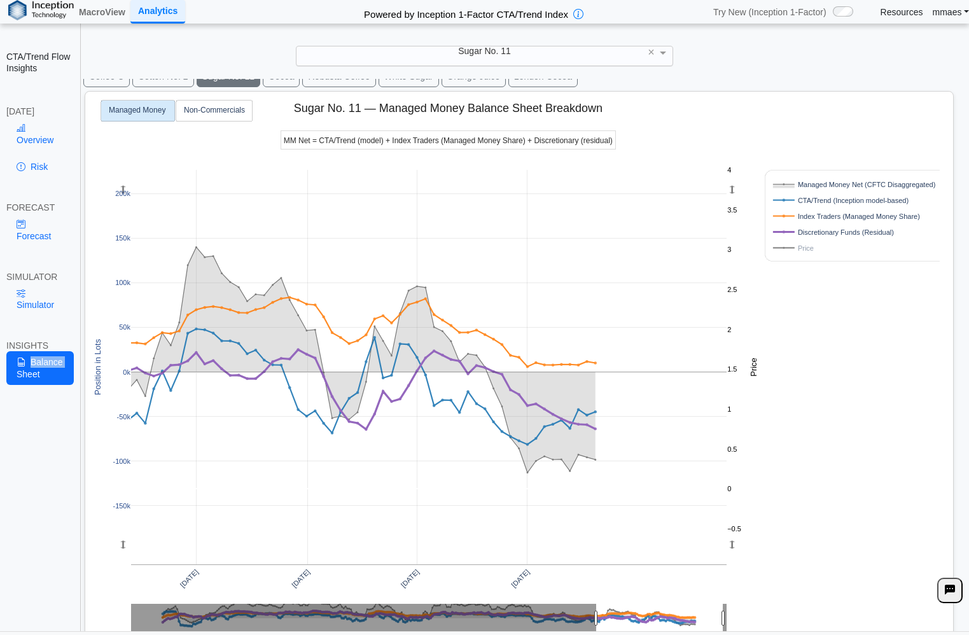
scroll to position [0, 0]
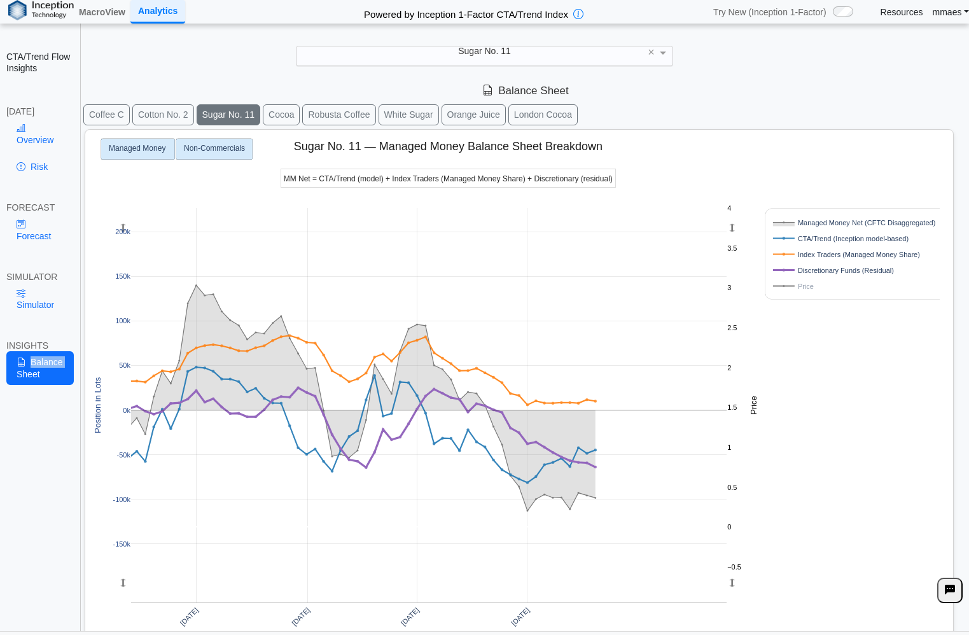
click at [218, 151] on text "Non-Commercials" at bounding box center [214, 148] width 61 height 9
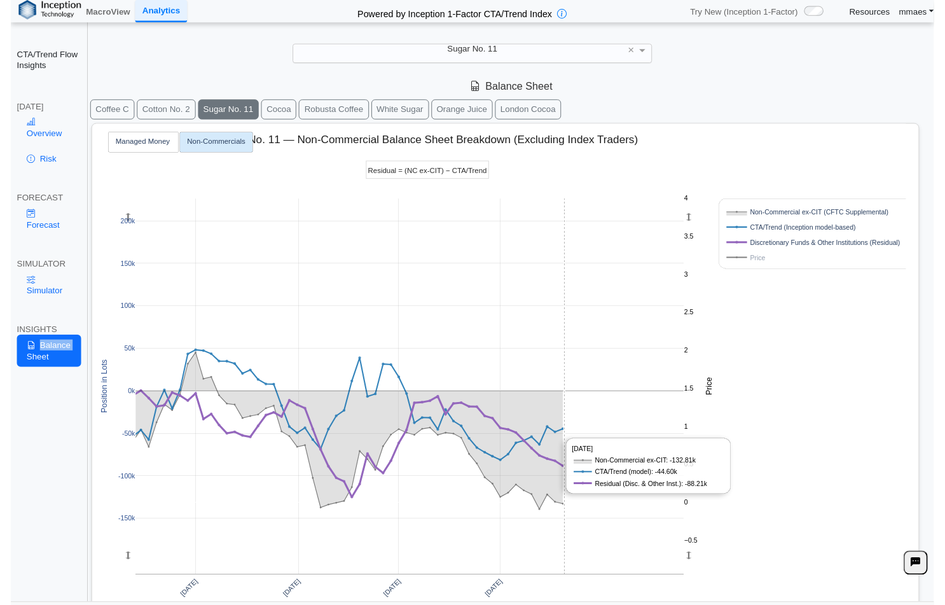
scroll to position [102, 0]
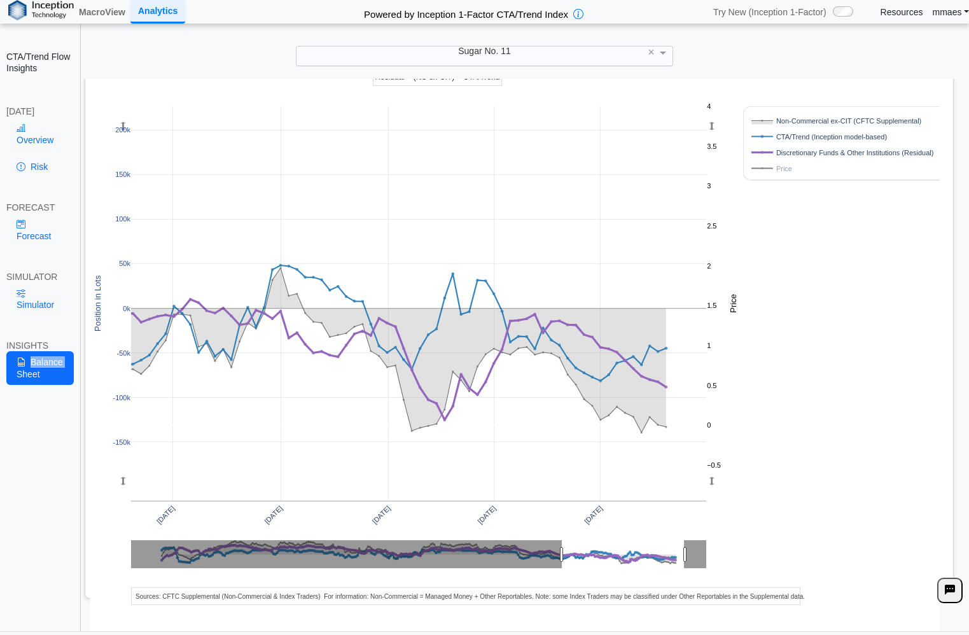
drag, startPoint x: 700, startPoint y: 549, endPoint x: 665, endPoint y: 488, distance: 70.7
drag, startPoint x: 115, startPoint y: 186, endPoint x: 120, endPoint y: 153, distance: 34.1
click at [120, 153] on div "Oct 2024 Jan 2025 Apr 2025 Jul 2025 Jul 2024 -150k -100k -50k 0k 50k 100k 150k …" at bounding box center [515, 329] width 850 height 603
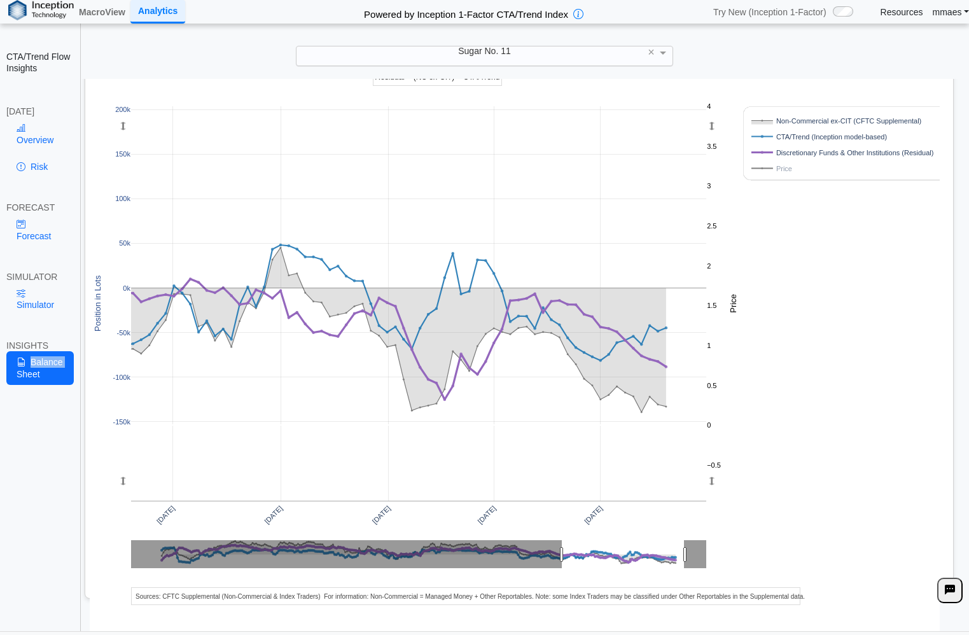
drag, startPoint x: 128, startPoint y: 187, endPoint x: 122, endPoint y: 167, distance: 21.3
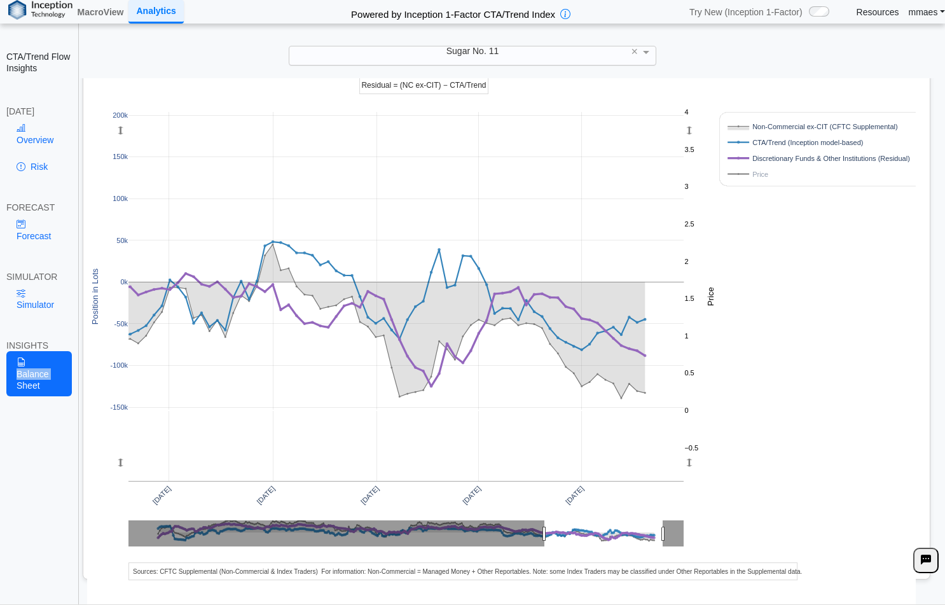
scroll to position [90, 0]
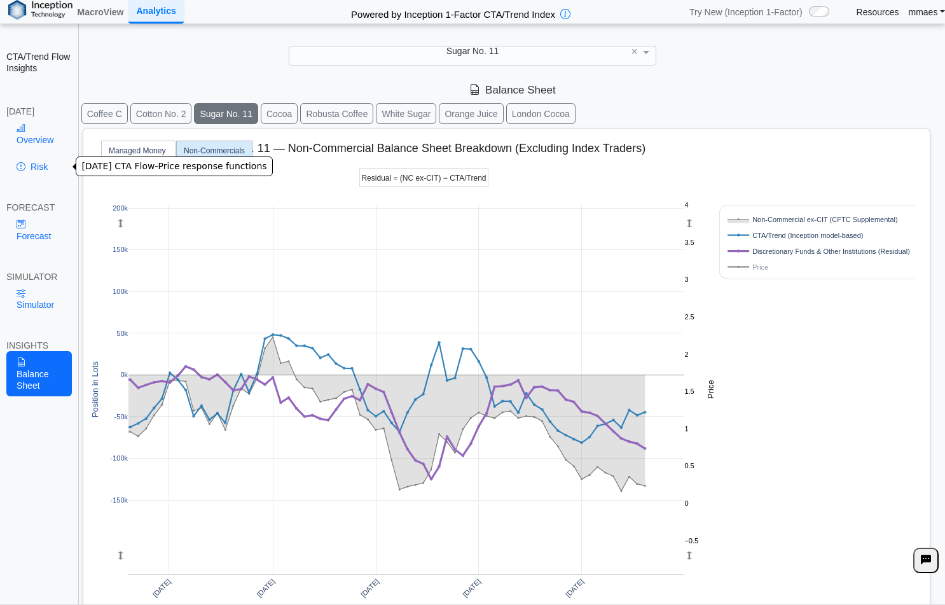
click at [43, 161] on link "Risk" at bounding box center [39, 167] width 66 height 22
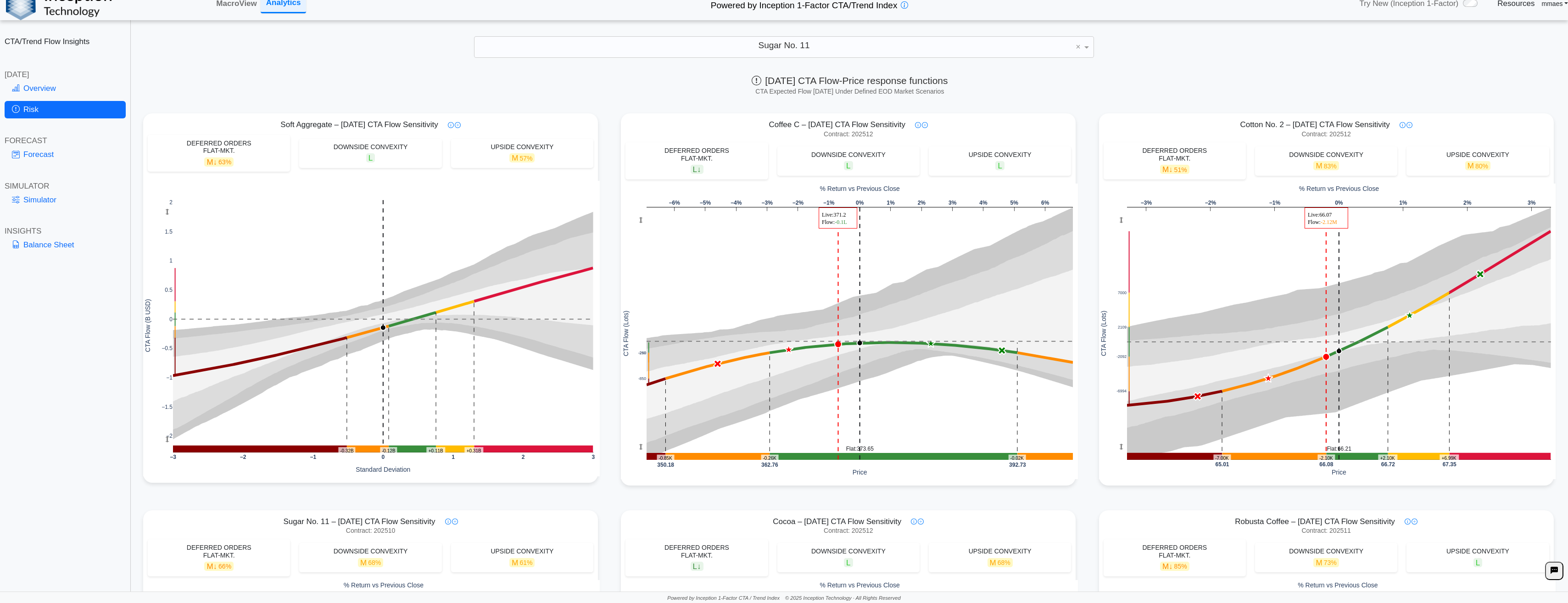
drag, startPoint x: 1149, startPoint y: 446, endPoint x: 1118, endPoint y: 270, distance: 178.7
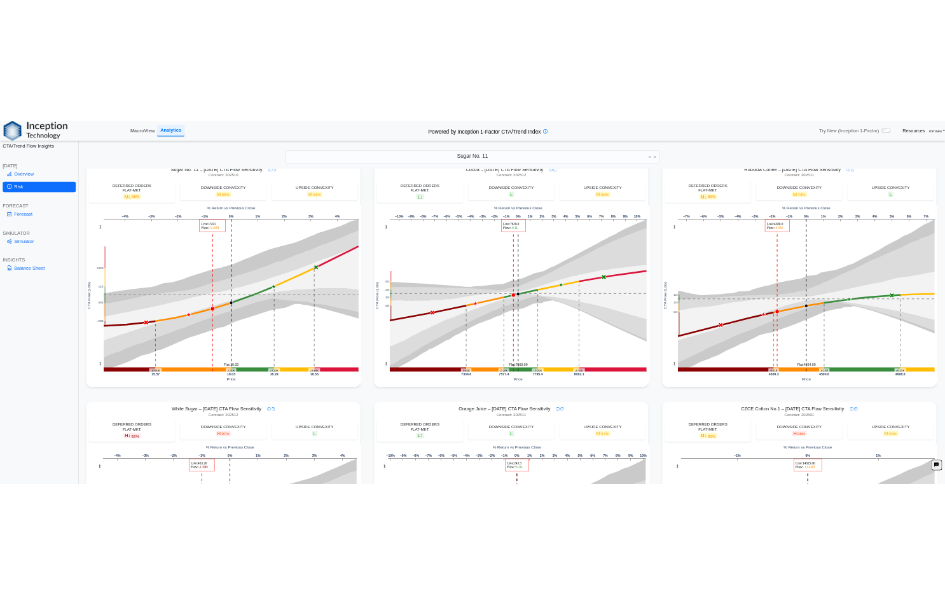
scroll to position [509, 0]
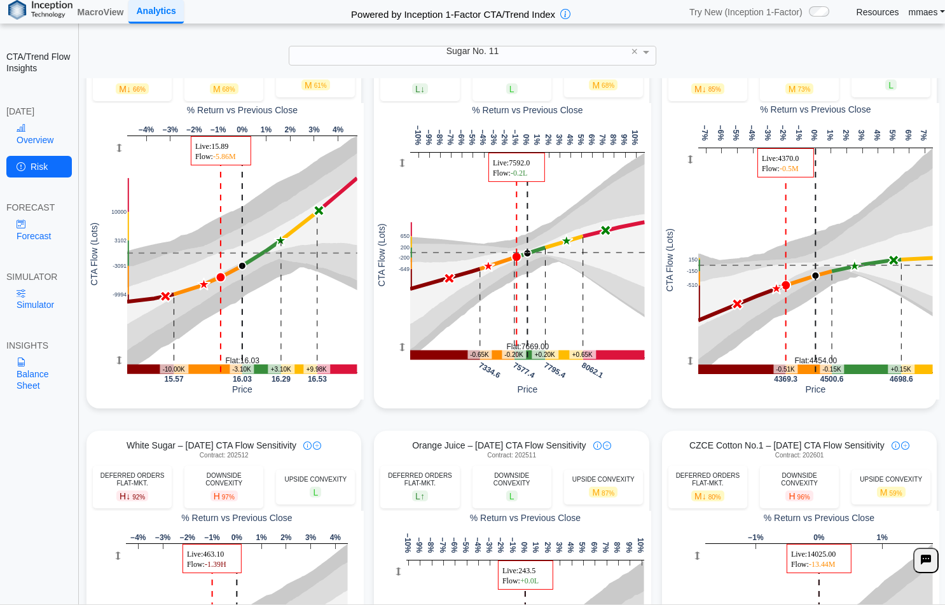
click at [53, 471] on div "CTA/Trend Flow Insights [DATE] Overview Risk FORECAST Forecast SIMULATOR Simula…" at bounding box center [39, 302] width 79 height 605
